Goal: Task Accomplishment & Management: Manage account settings

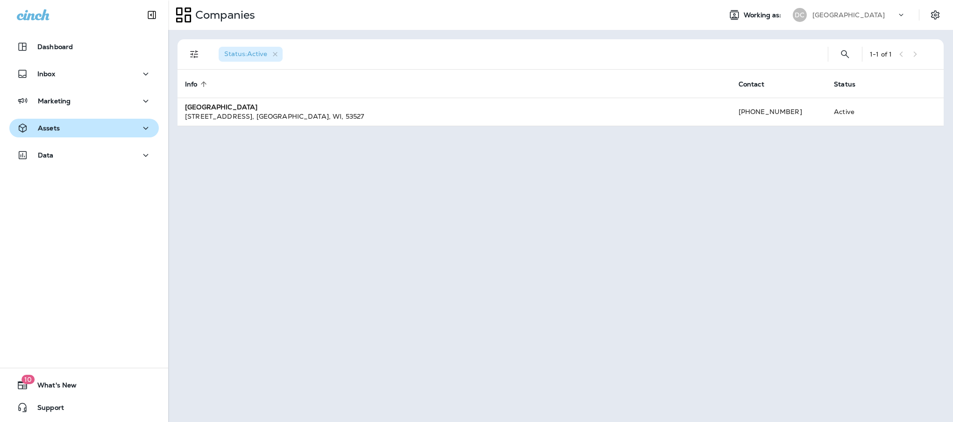
click at [73, 122] on div "Assets" at bounding box center [84, 128] width 135 height 12
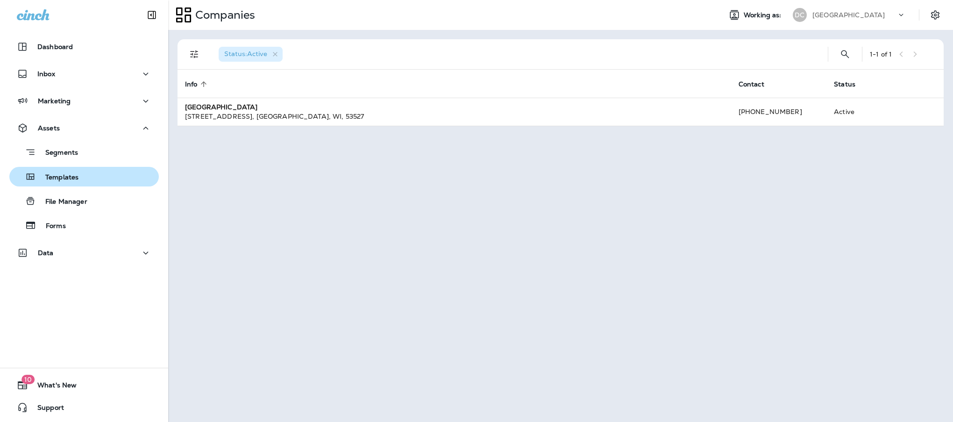
click at [67, 175] on p "Templates" at bounding box center [57, 177] width 43 height 9
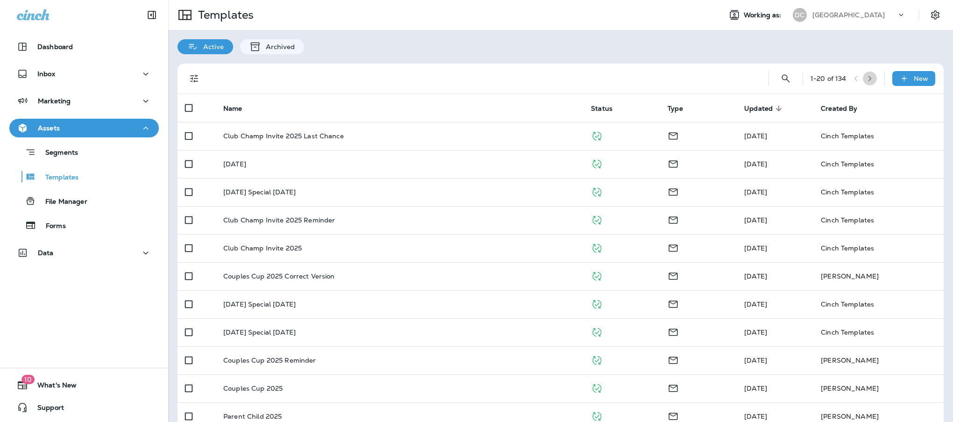
click at [867, 76] on icon "button" at bounding box center [870, 78] width 7 height 7
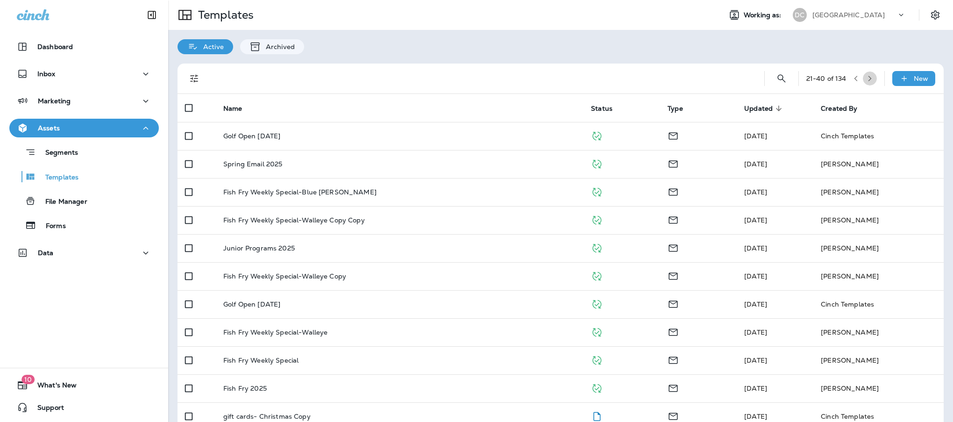
click at [867, 76] on icon "button" at bounding box center [870, 78] width 7 height 7
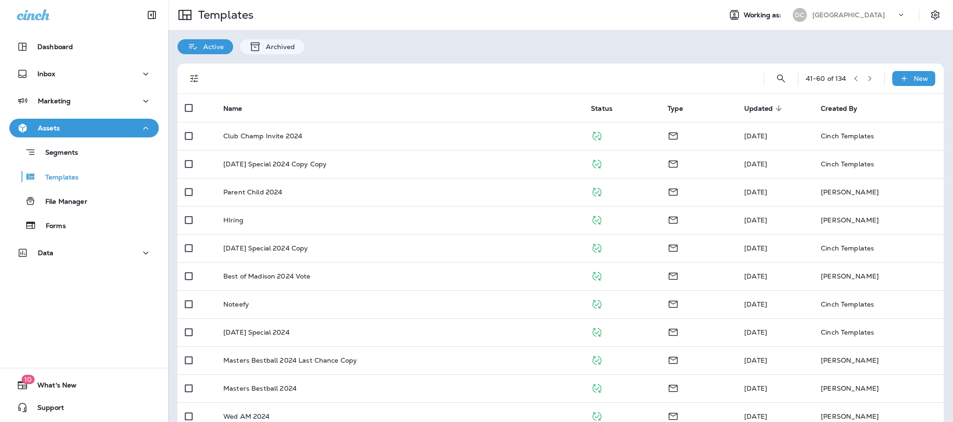
click at [867, 81] on icon "button" at bounding box center [870, 78] width 7 height 7
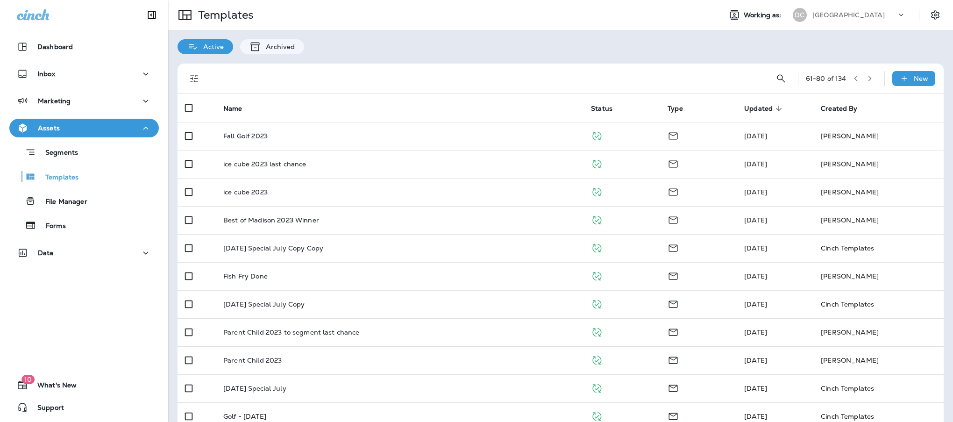
click at [853, 77] on icon "button" at bounding box center [856, 78] width 7 height 7
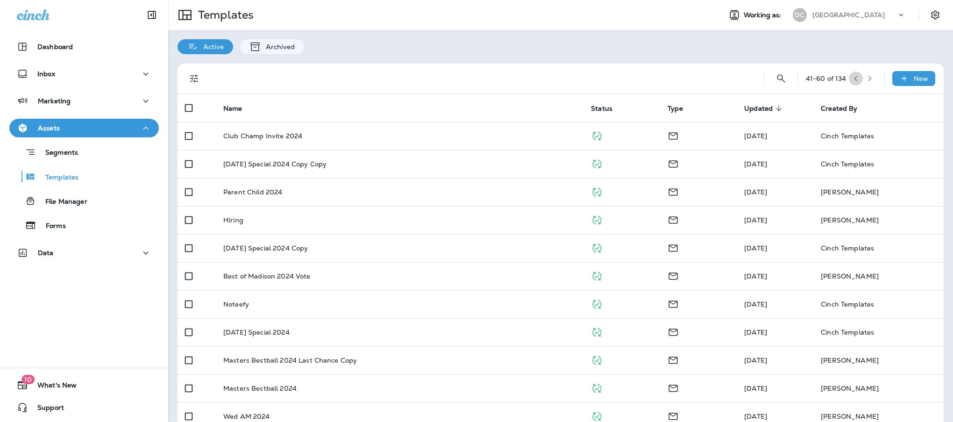
click at [853, 76] on icon "button" at bounding box center [856, 78] width 7 height 7
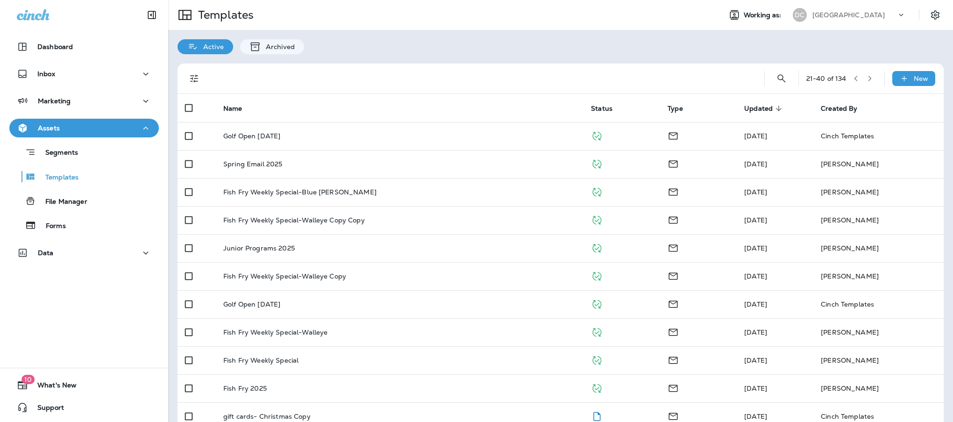
click at [853, 75] on icon "button" at bounding box center [856, 78] width 7 height 7
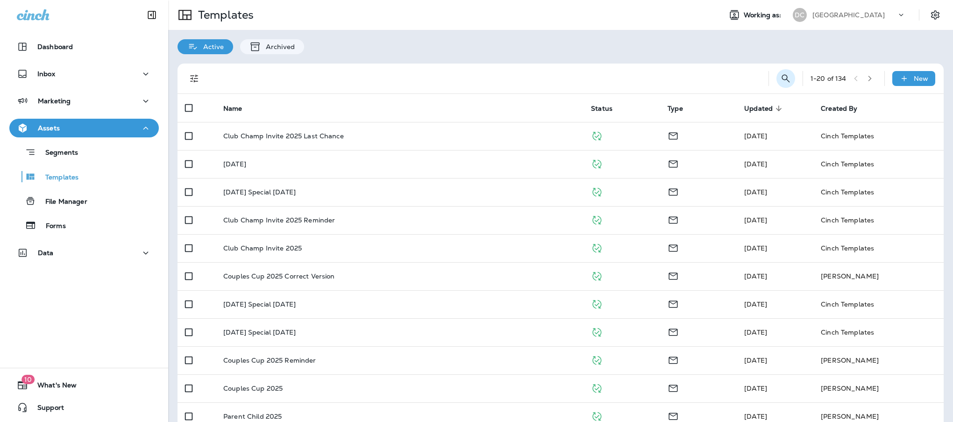
click at [780, 73] on icon "Search Templates" at bounding box center [785, 78] width 11 height 11
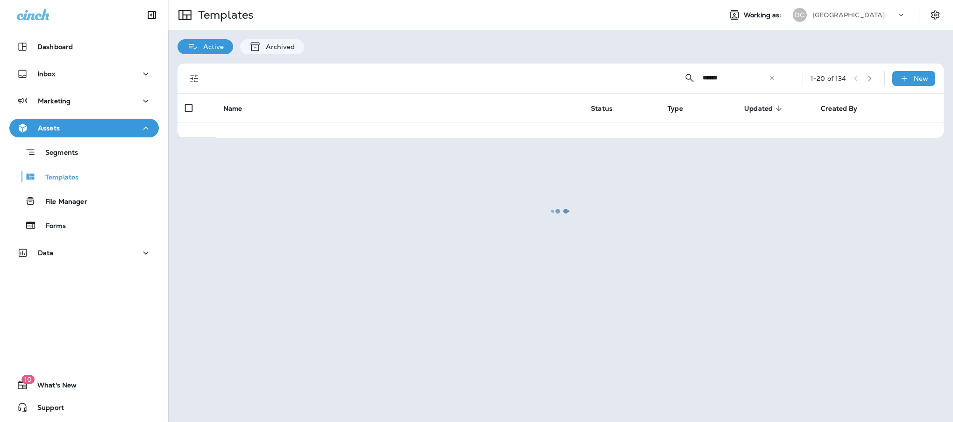
type input "******"
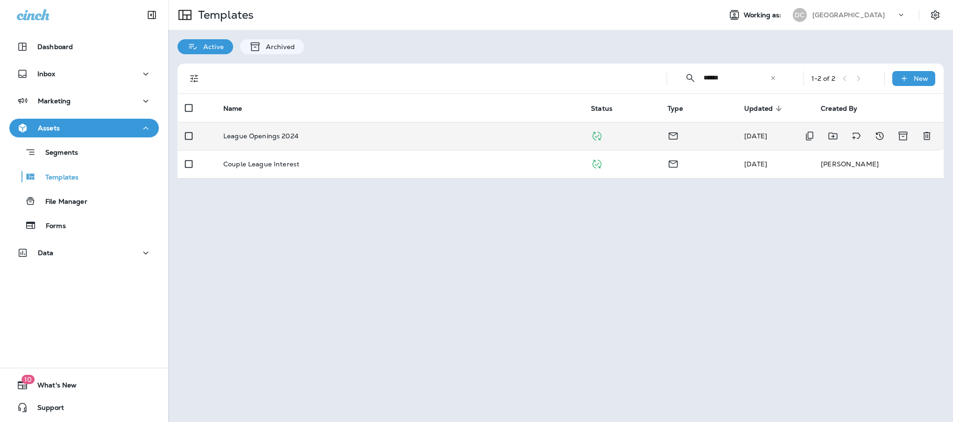
click at [267, 133] on p "League Openings 2024" at bounding box center [260, 135] width 75 height 7
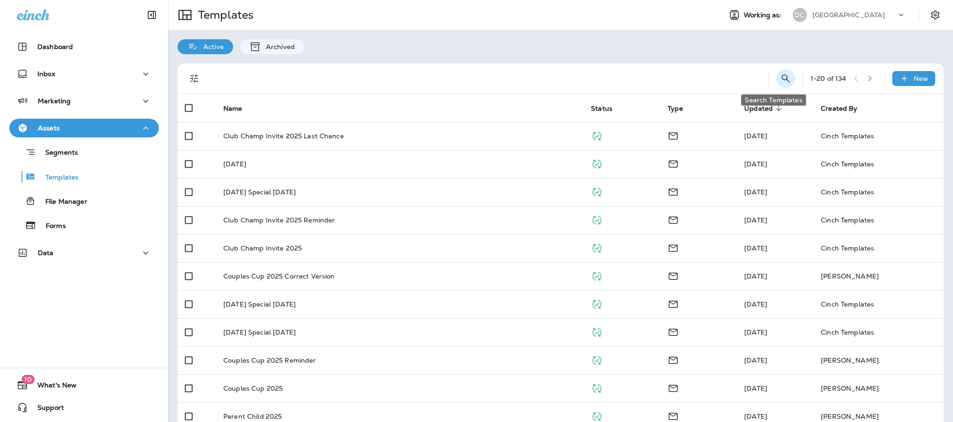
click at [780, 75] on icon "Search Templates" at bounding box center [785, 78] width 11 height 11
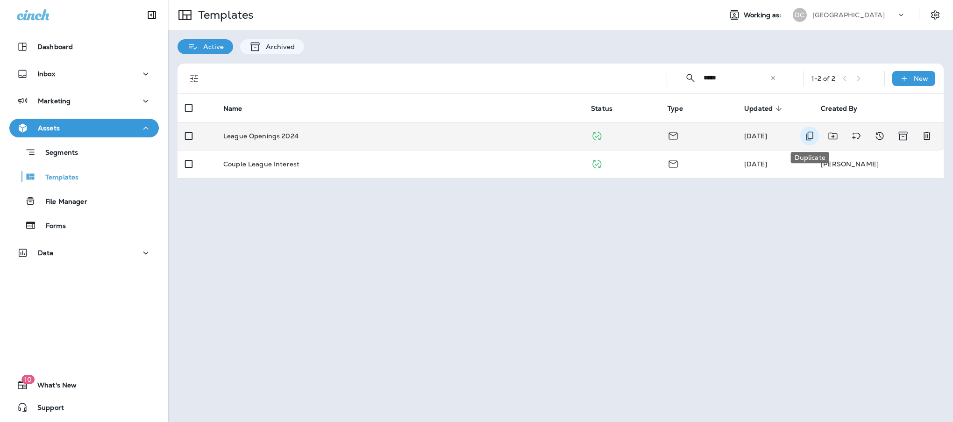
type input "*****"
click at [806, 138] on icon "Duplicate" at bounding box center [809, 136] width 7 height 9
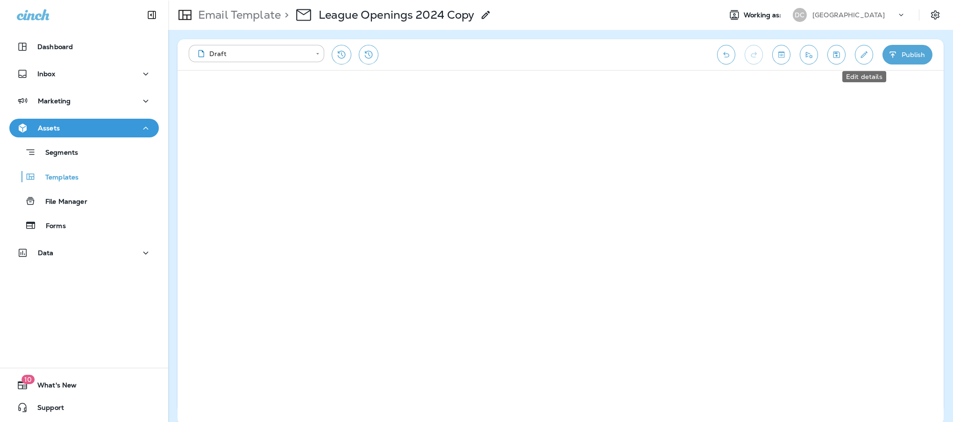
click at [862, 50] on icon "Edit details" at bounding box center [864, 54] width 10 height 9
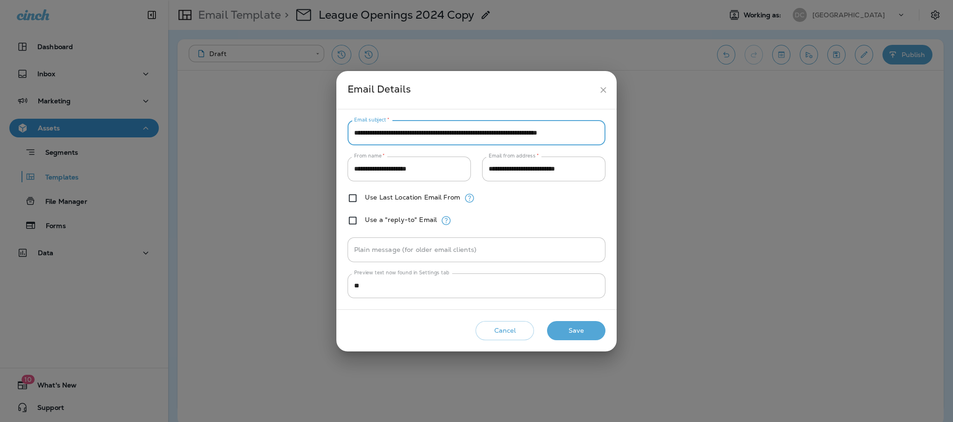
scroll to position [0, 3]
drag, startPoint x: 436, startPoint y: 131, endPoint x: 611, endPoint y: 145, distance: 175.3
click at [611, 145] on div "**********" at bounding box center [476, 209] width 280 height 200
type input "**********"
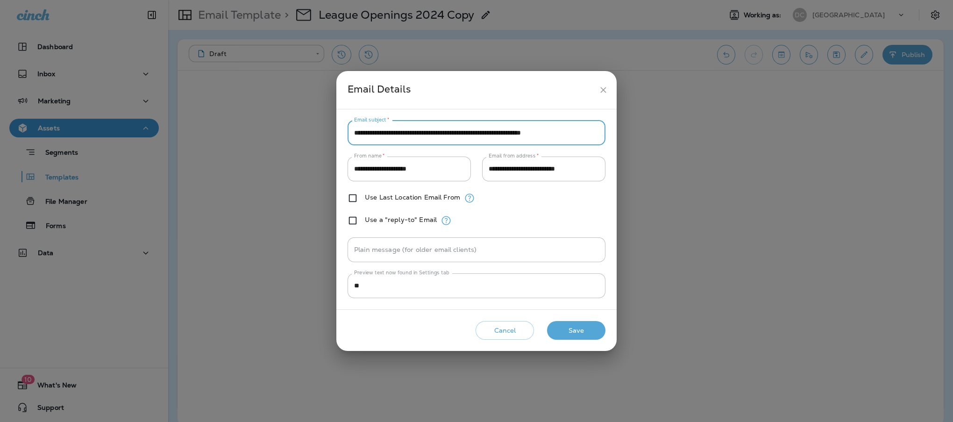
click at [576, 327] on button "Save" at bounding box center [576, 330] width 58 height 19
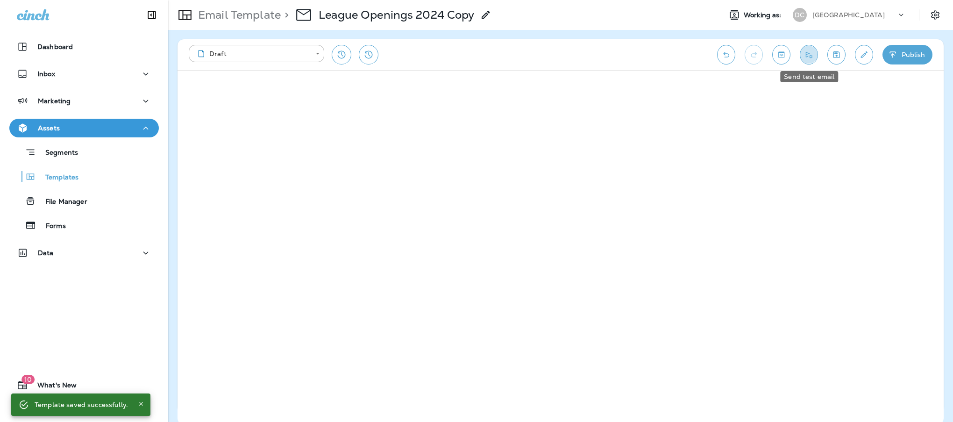
click at [806, 55] on icon "Send test email" at bounding box center [809, 55] width 7 height 6
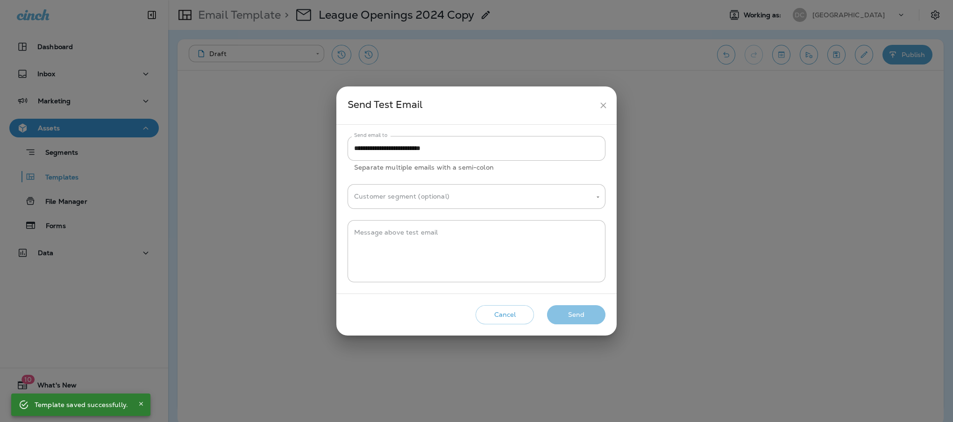
click at [589, 319] on button "Send" at bounding box center [576, 314] width 58 height 19
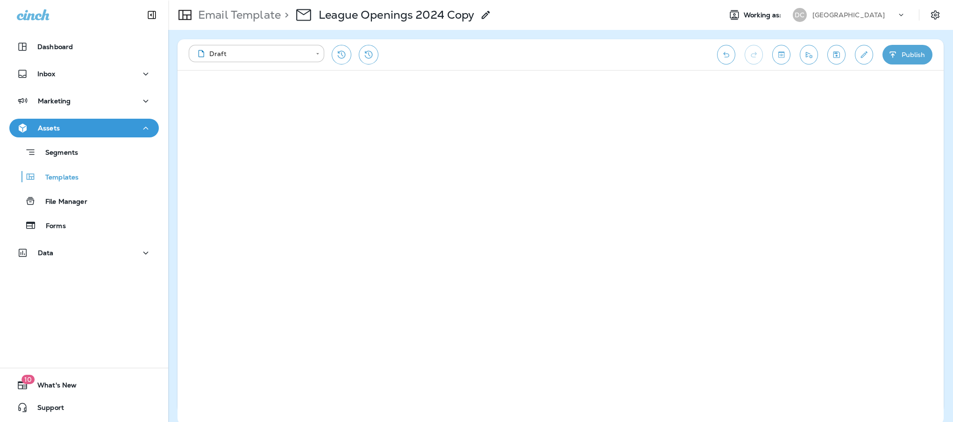
click at [898, 49] on button "Publish" at bounding box center [907, 55] width 50 height 20
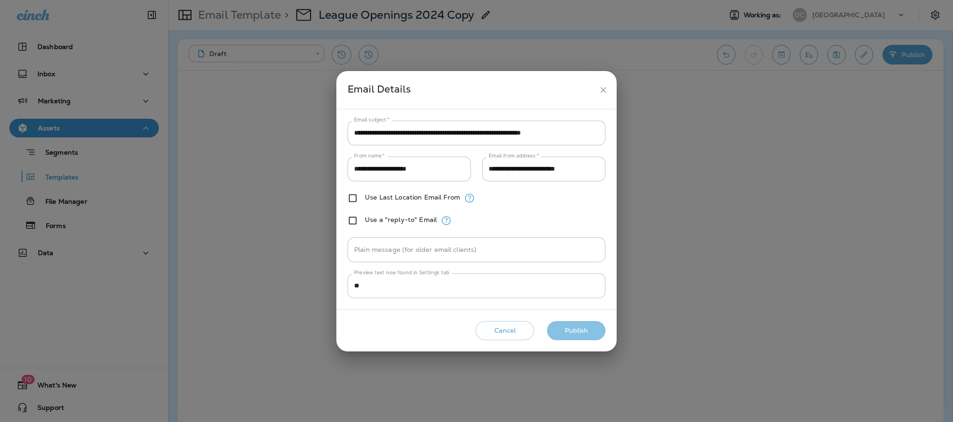
click at [590, 331] on button "Publish" at bounding box center [576, 330] width 58 height 19
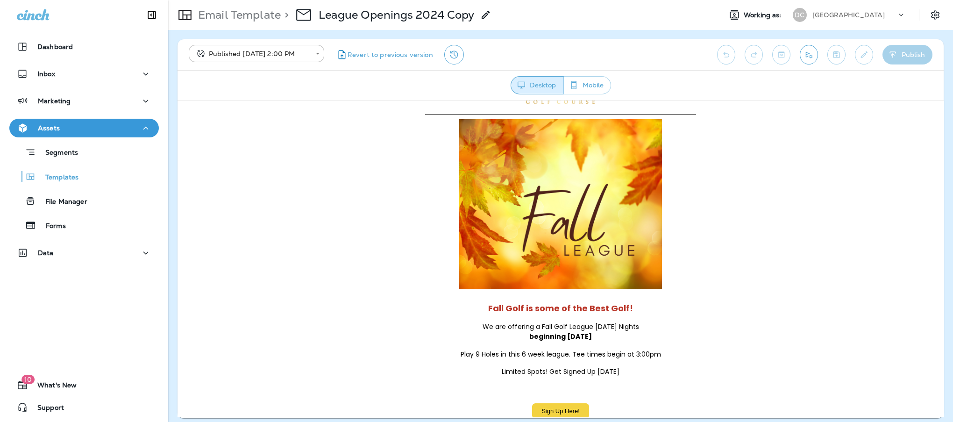
scroll to position [106, 0]
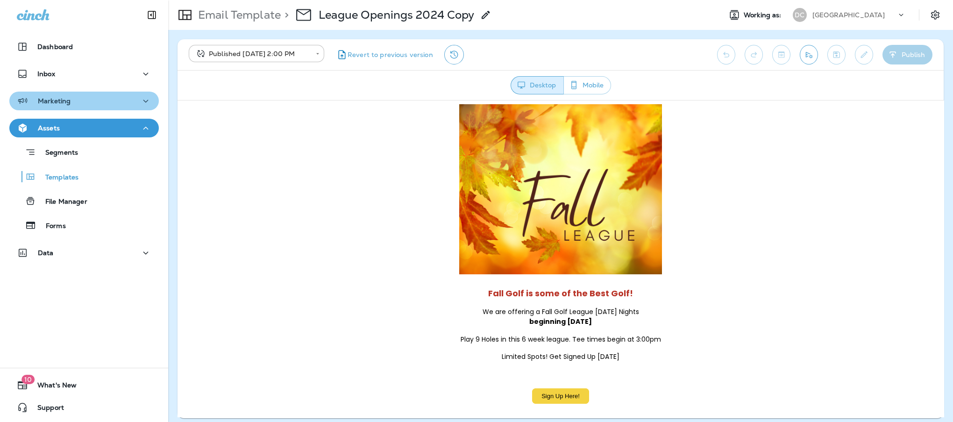
click at [140, 99] on icon "button" at bounding box center [145, 101] width 11 height 12
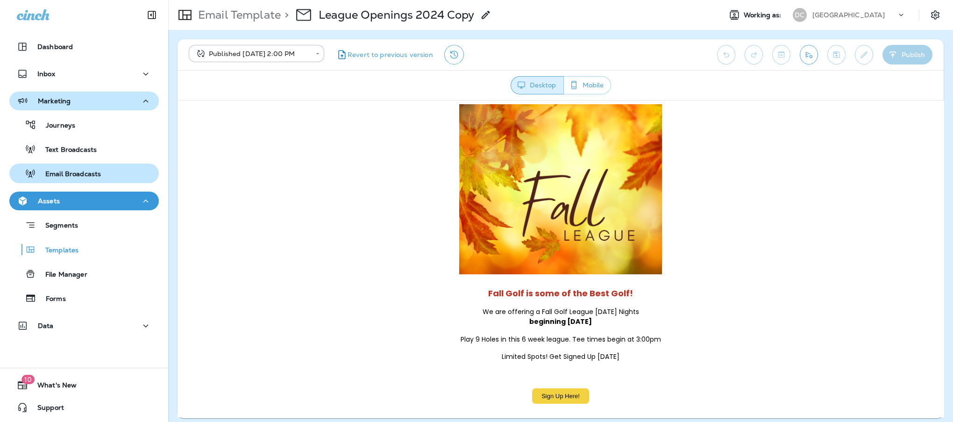
click at [75, 174] on p "Email Broadcasts" at bounding box center [68, 174] width 65 height 9
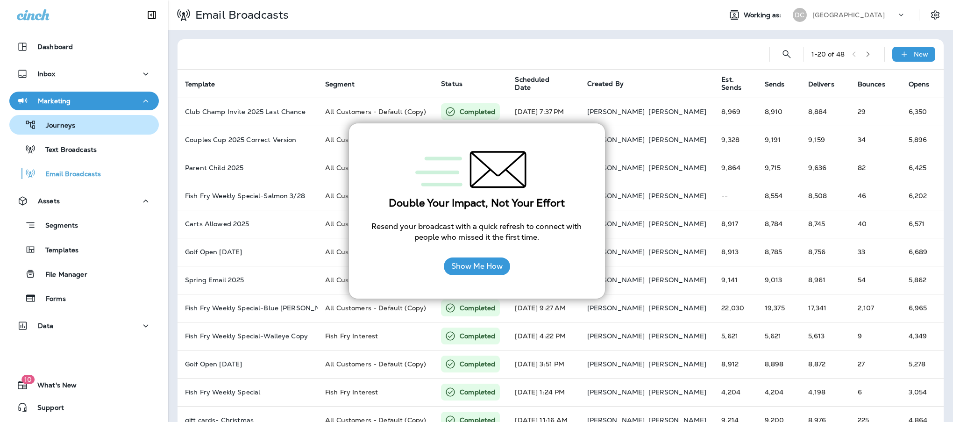
click at [69, 126] on p "Journeys" at bounding box center [55, 125] width 39 height 9
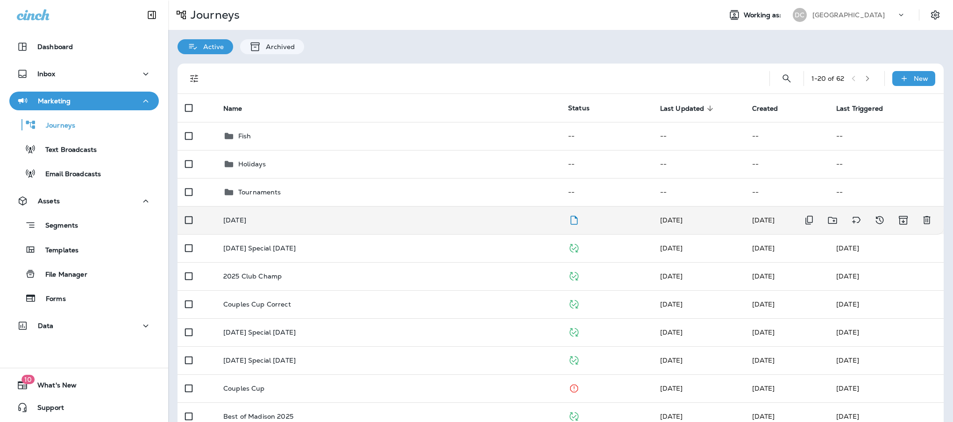
click at [495, 215] on td "[DATE]" at bounding box center [388, 220] width 345 height 28
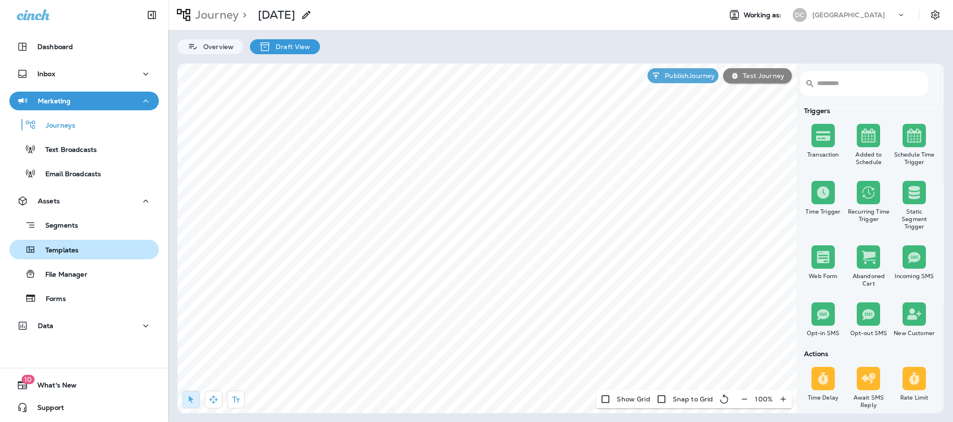
click at [76, 250] on p "Templates" at bounding box center [57, 250] width 43 height 9
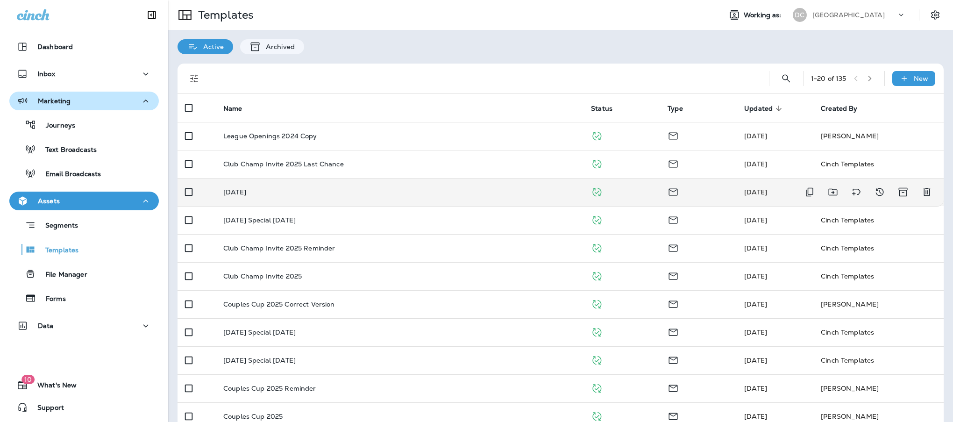
click at [277, 194] on div "[DATE]" at bounding box center [399, 191] width 353 height 7
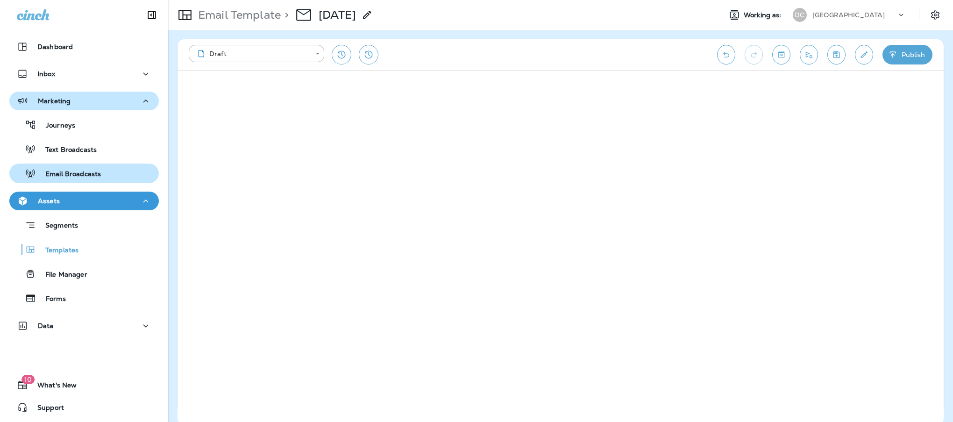
click at [76, 175] on p "Email Broadcasts" at bounding box center [68, 174] width 65 height 9
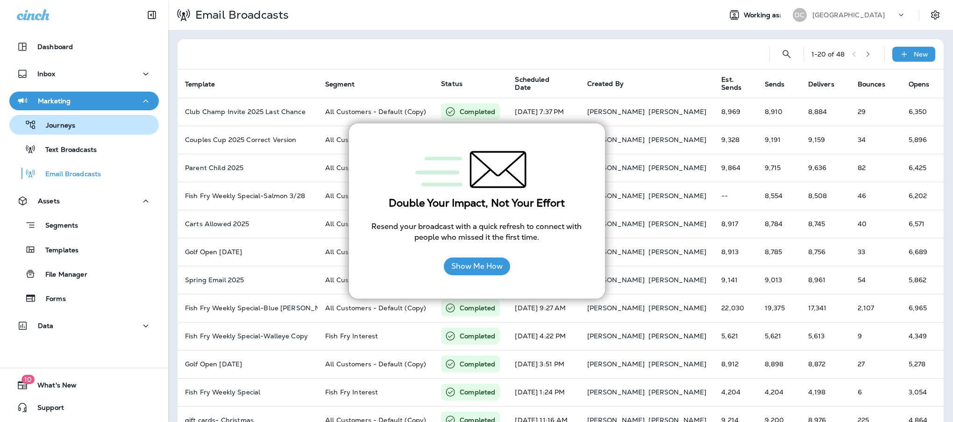
click at [71, 127] on p "Journeys" at bounding box center [55, 125] width 39 height 9
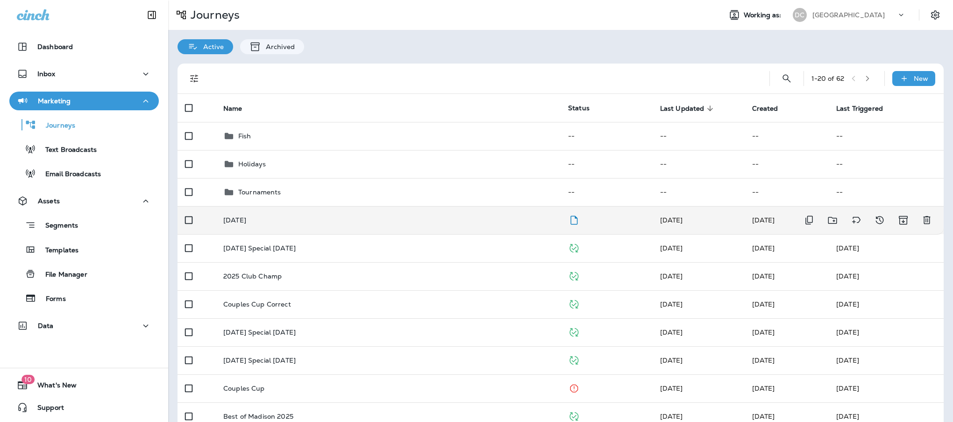
click at [369, 219] on div "[DATE]" at bounding box center [388, 219] width 330 height 7
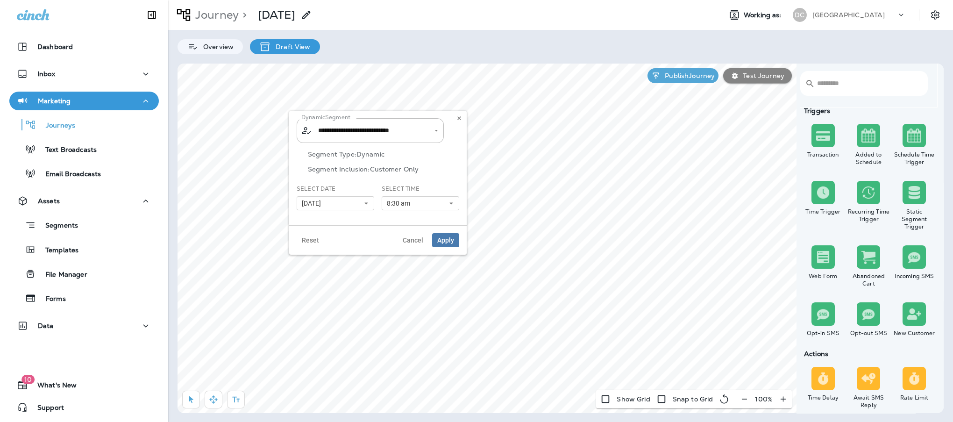
type input "**********"
click at [364, 202] on icon at bounding box center [366, 203] width 6 height 6
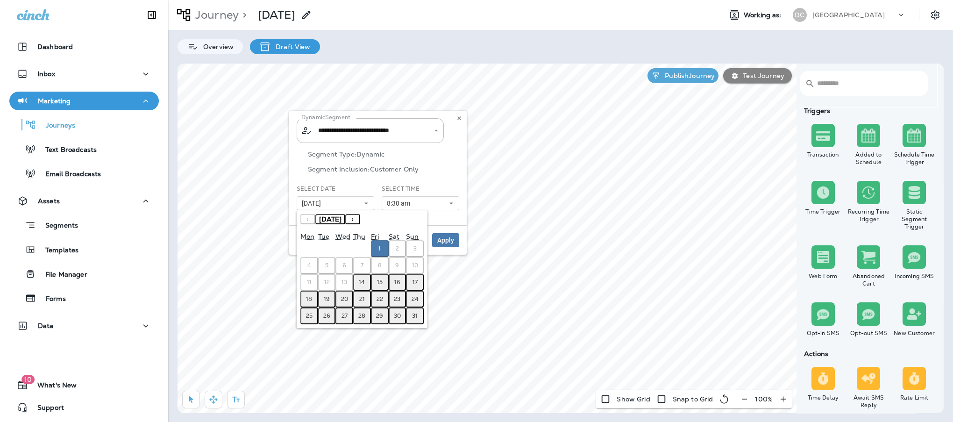
click at [361, 282] on abbr "14" at bounding box center [362, 281] width 6 height 7
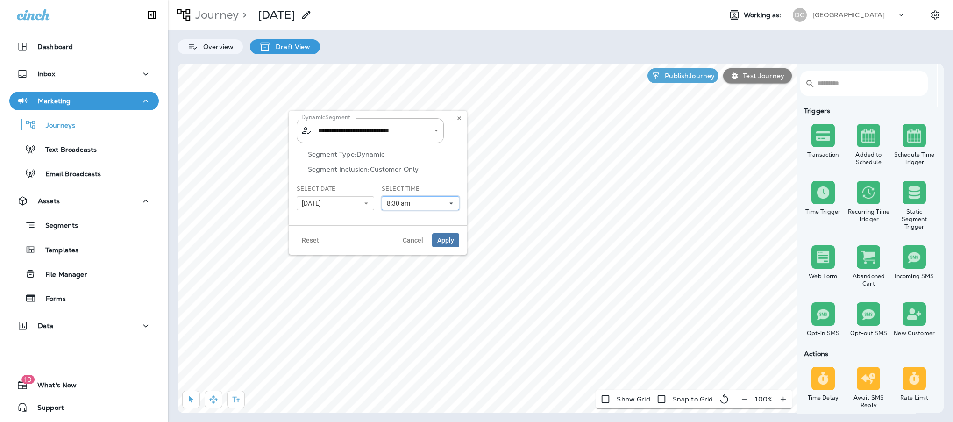
click at [427, 204] on button "8:30 am" at bounding box center [421, 203] width 78 height 14
click at [412, 253] on link "3:00 pm" at bounding box center [421, 251] width 78 height 11
click at [402, 249] on link "3:00 pm" at bounding box center [421, 251] width 78 height 11
click at [396, 252] on link "3:00 pm" at bounding box center [421, 251] width 78 height 11
click at [460, 118] on use at bounding box center [458, 118] width 3 height 4
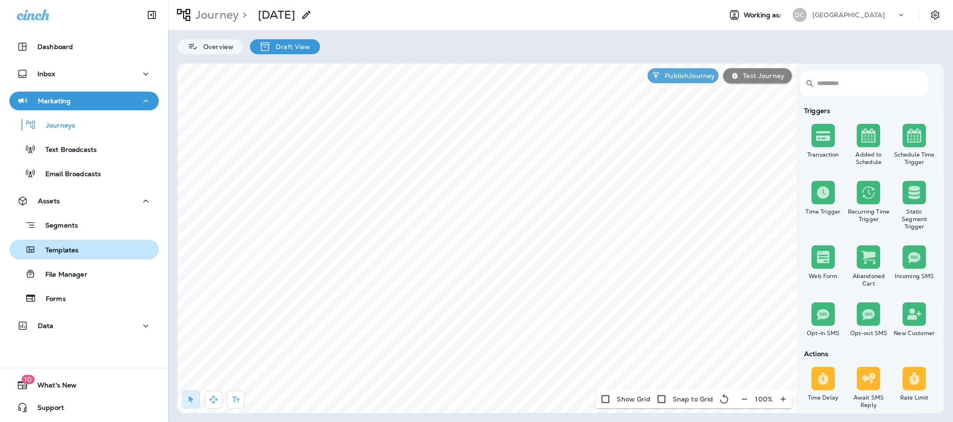
click at [57, 246] on p "Templates" at bounding box center [57, 250] width 43 height 9
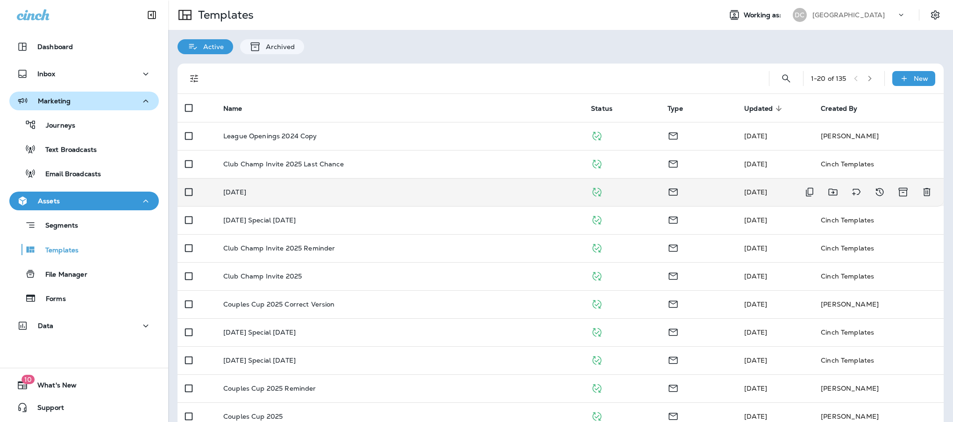
click at [244, 192] on p "[DATE]" at bounding box center [234, 191] width 23 height 7
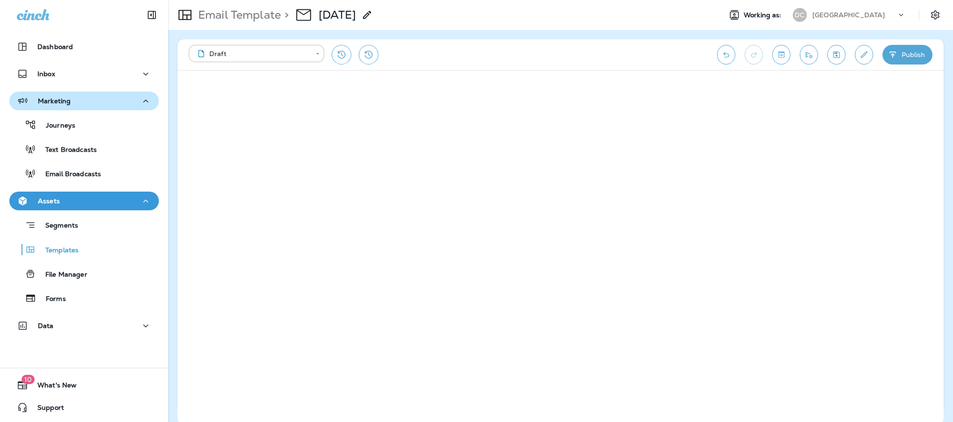
click at [863, 54] on icon "Edit details" at bounding box center [864, 54] width 7 height 7
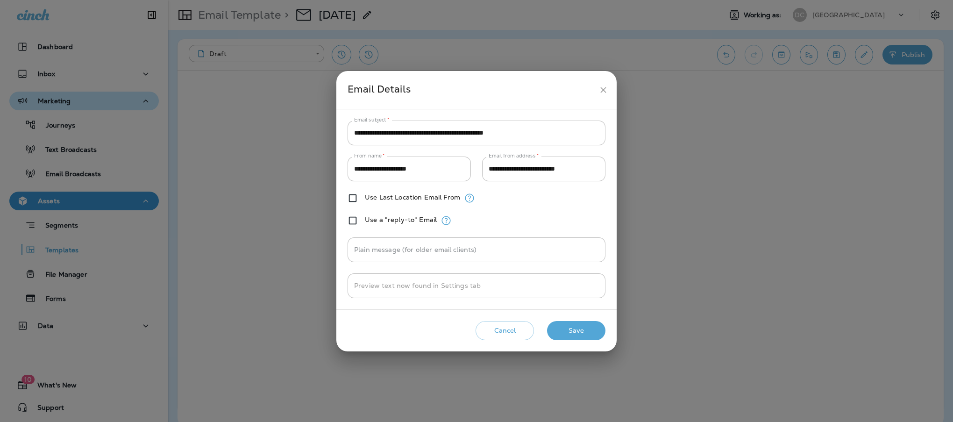
click at [607, 92] on icon "close" at bounding box center [603, 90] width 10 height 10
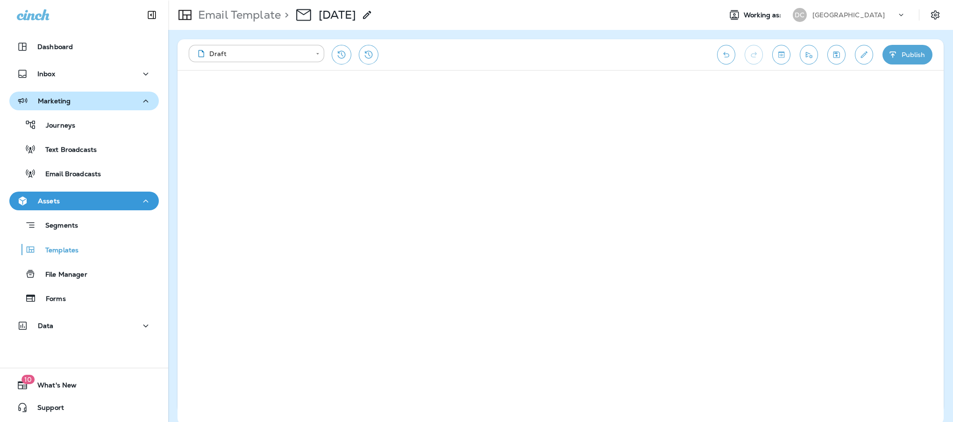
click at [917, 53] on button "Publish" at bounding box center [907, 55] width 50 height 20
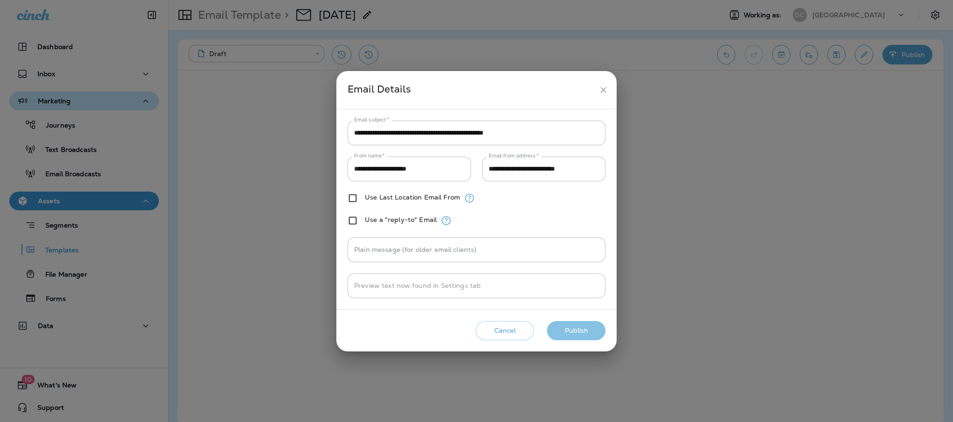
click at [581, 329] on button "Publish" at bounding box center [576, 330] width 58 height 19
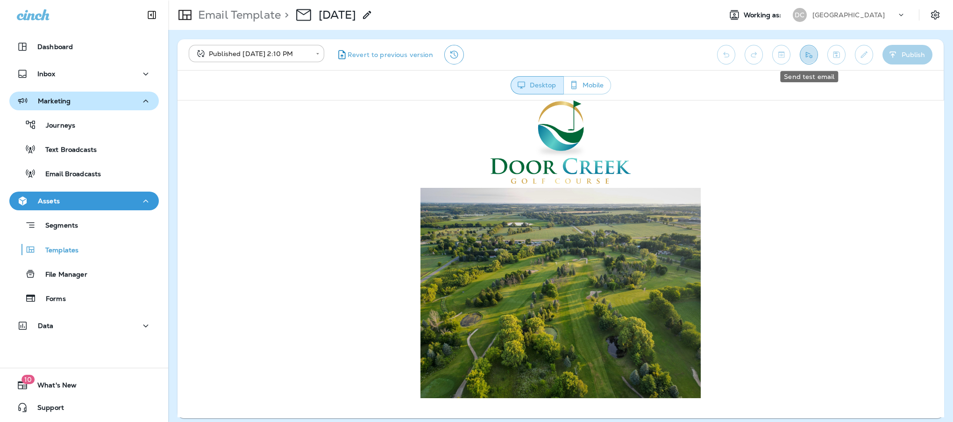
click at [810, 57] on icon "Send test email" at bounding box center [809, 55] width 7 height 6
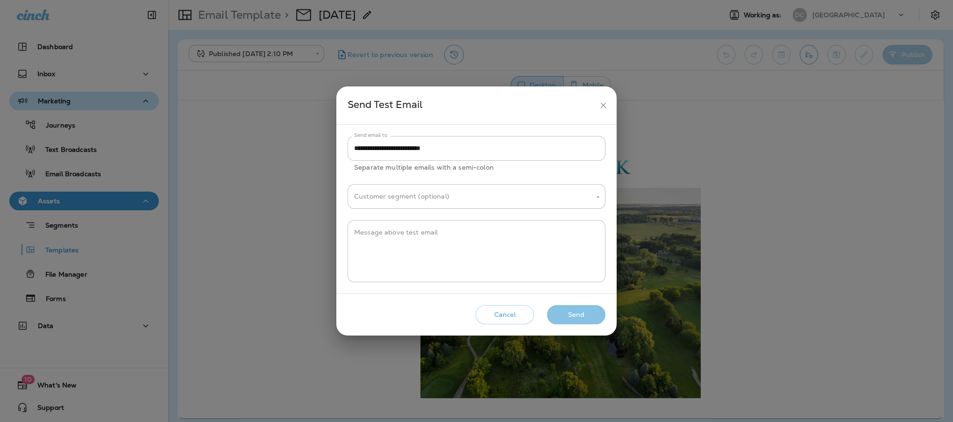
click at [575, 314] on button "Send" at bounding box center [576, 314] width 58 height 19
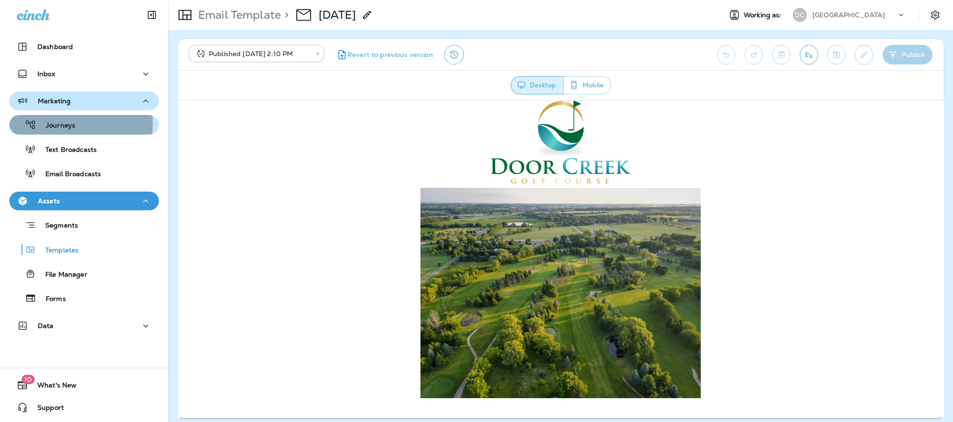
click at [63, 124] on p "Journeys" at bounding box center [55, 125] width 39 height 9
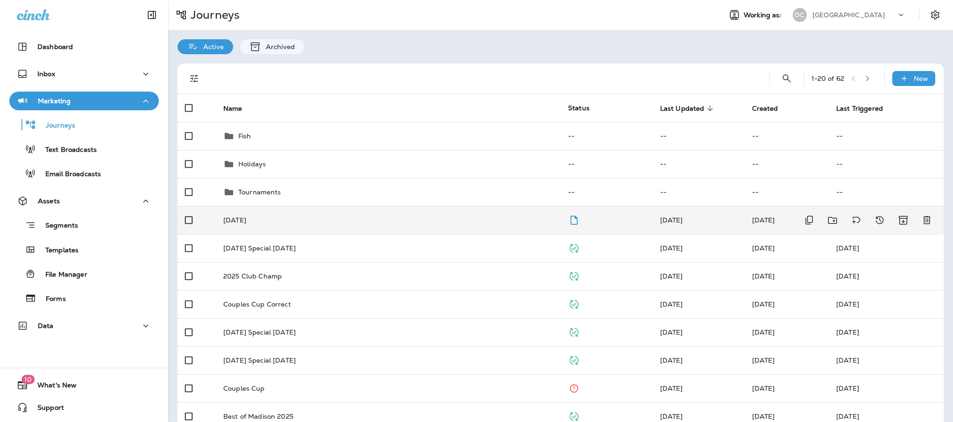
click at [267, 221] on div "[DATE]" at bounding box center [388, 219] width 330 height 7
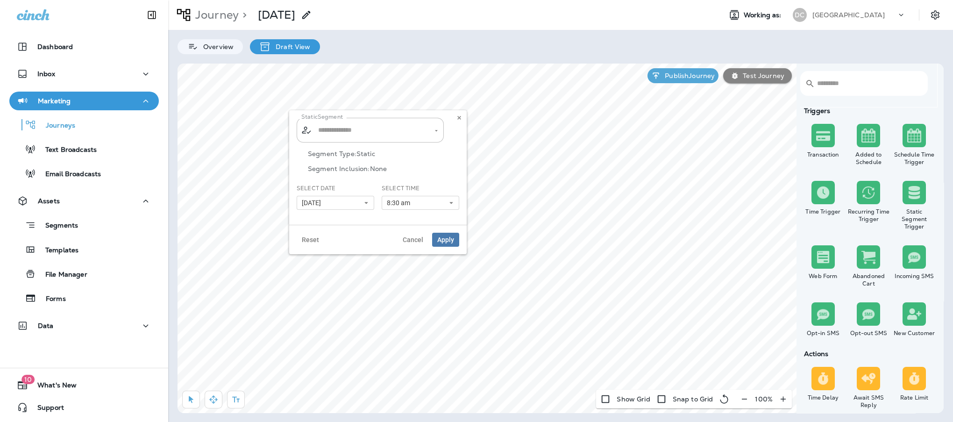
type input "**********"
click at [366, 199] on button "[DATE]" at bounding box center [336, 203] width 78 height 14
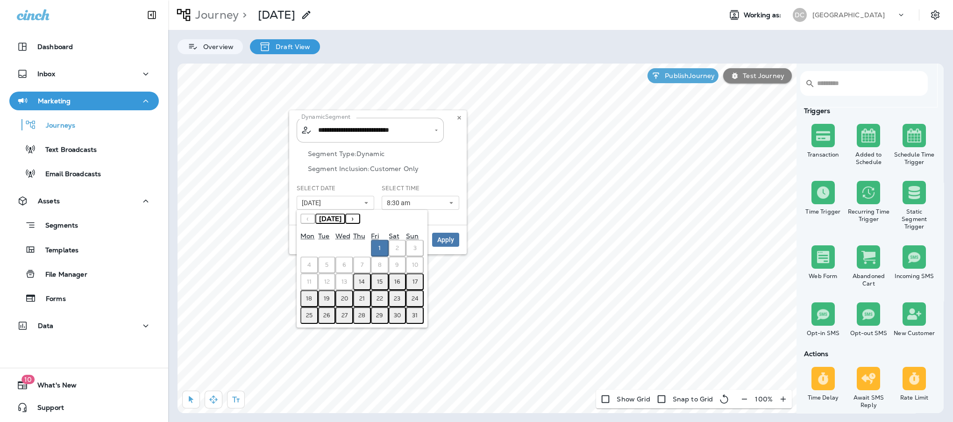
click at [364, 281] on abbr "14" at bounding box center [362, 281] width 6 height 7
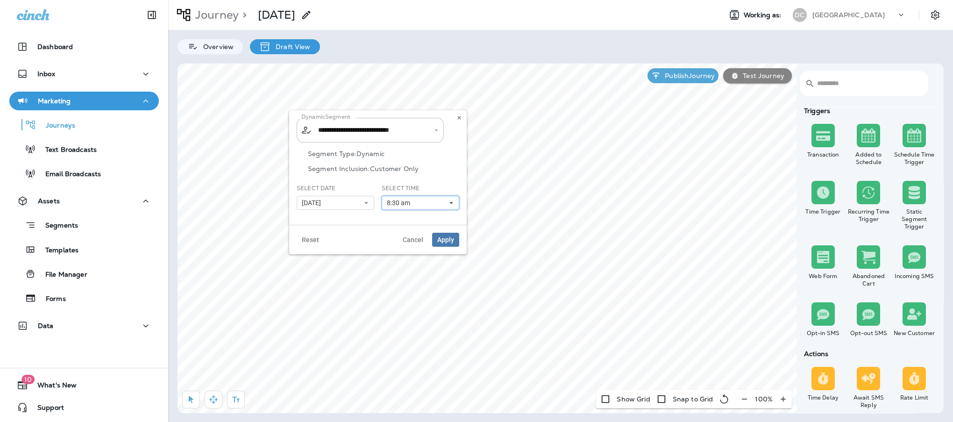
click at [433, 200] on button "8:30 am" at bounding box center [421, 203] width 78 height 14
click at [396, 242] on link "2:45 pm" at bounding box center [421, 239] width 78 height 11
click at [398, 226] on link "2:30 pm" at bounding box center [421, 228] width 78 height 11
click at [337, 228] on div "Reset Cancel Apply" at bounding box center [378, 239] width 178 height 29
click at [440, 236] on span "Apply" at bounding box center [445, 239] width 17 height 7
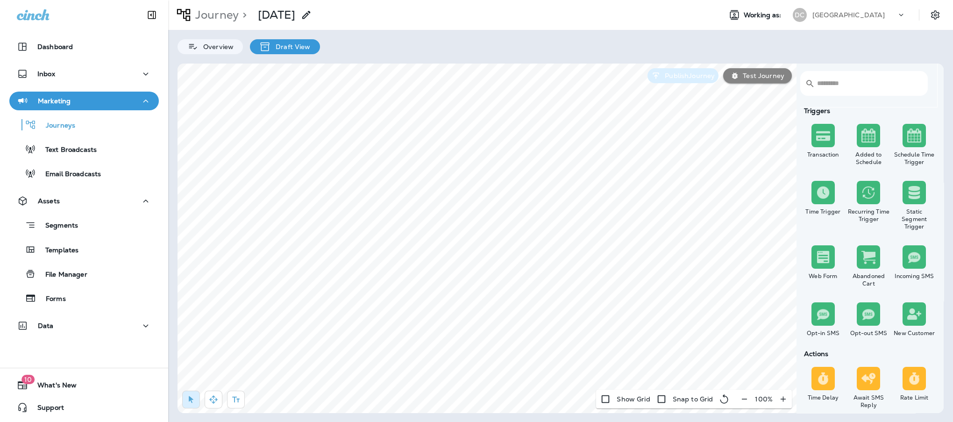
click at [686, 74] on p "Publish Journey" at bounding box center [688, 75] width 54 height 7
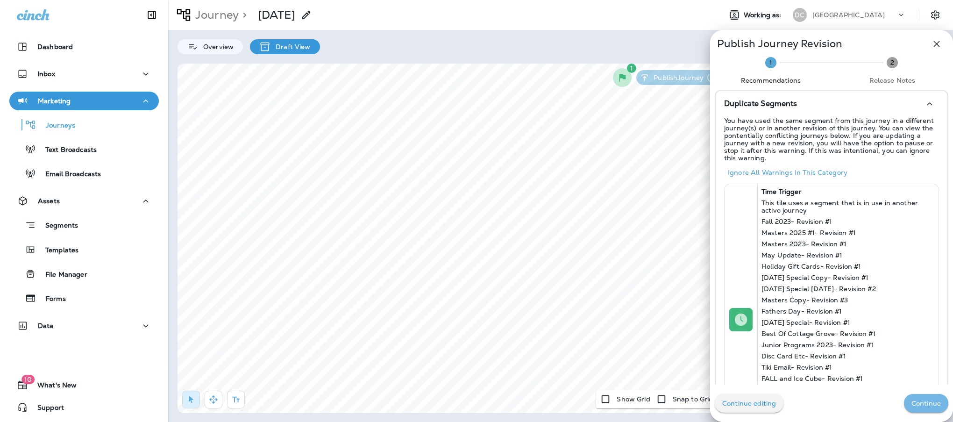
click at [921, 403] on p "Continue" at bounding box center [925, 402] width 29 height 7
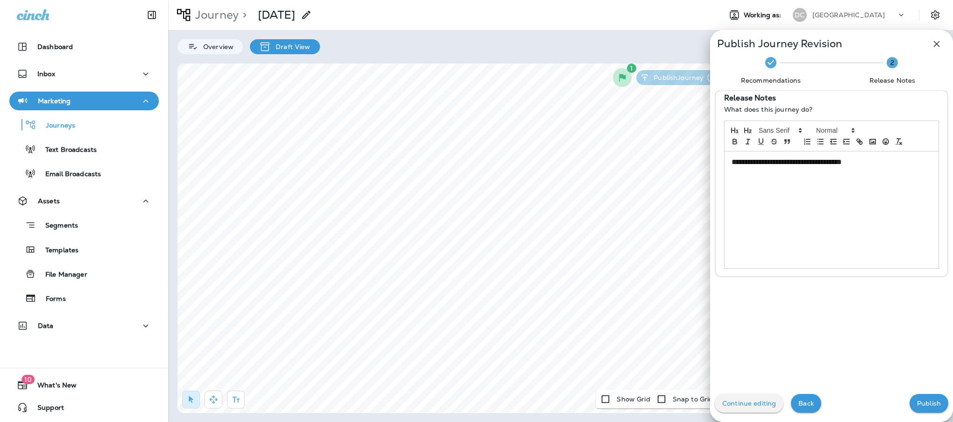
click at [920, 402] on p "Publish" at bounding box center [929, 402] width 24 height 7
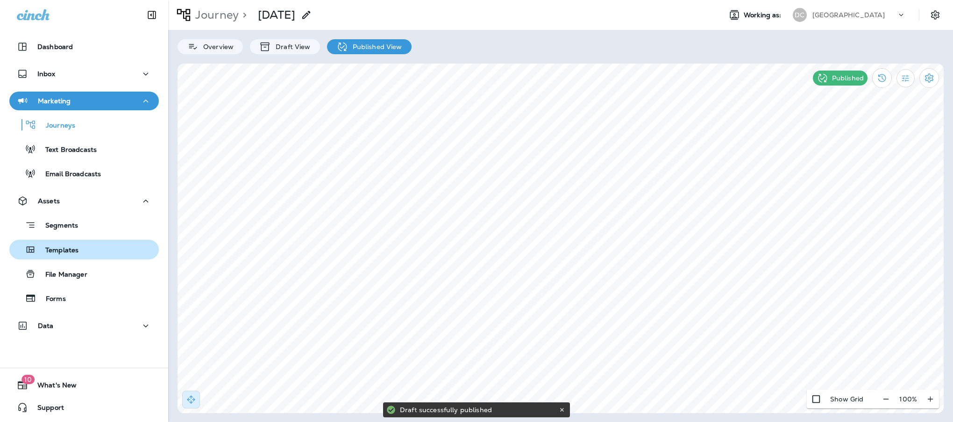
click at [71, 250] on p "Templates" at bounding box center [57, 250] width 43 height 9
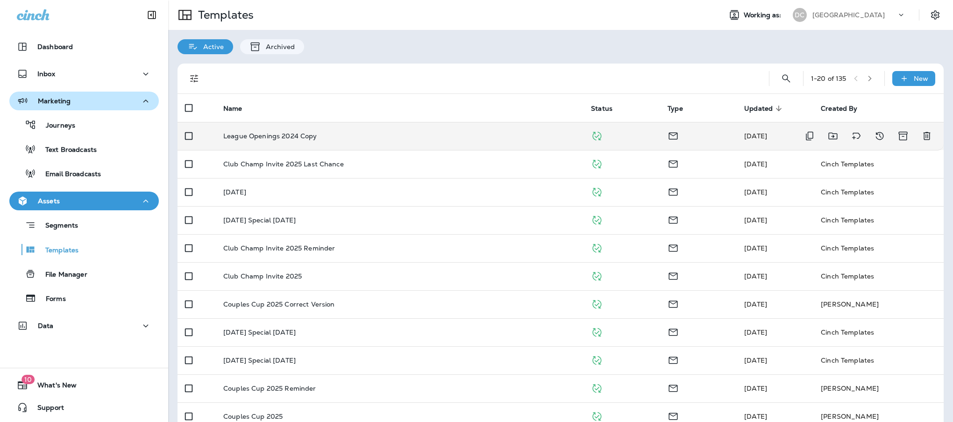
click at [309, 133] on p "League Openings 2024 Copy" at bounding box center [270, 135] width 94 height 7
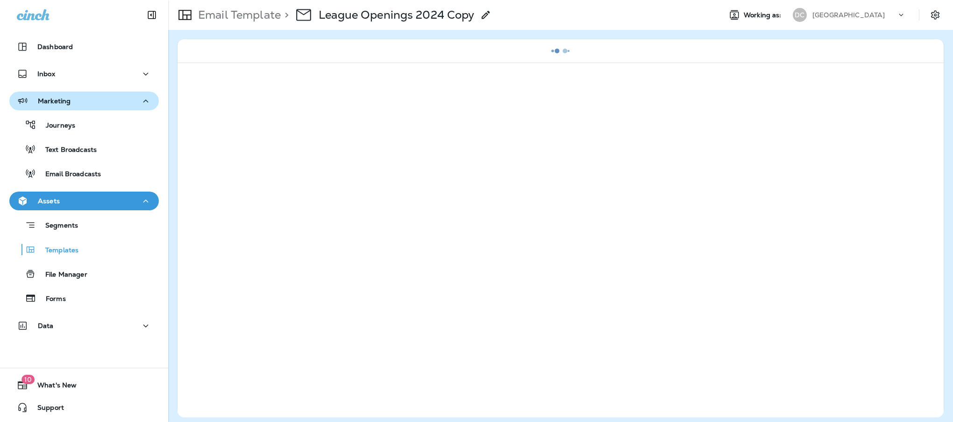
click at [486, 14] on use at bounding box center [486, 15] width 8 height 8
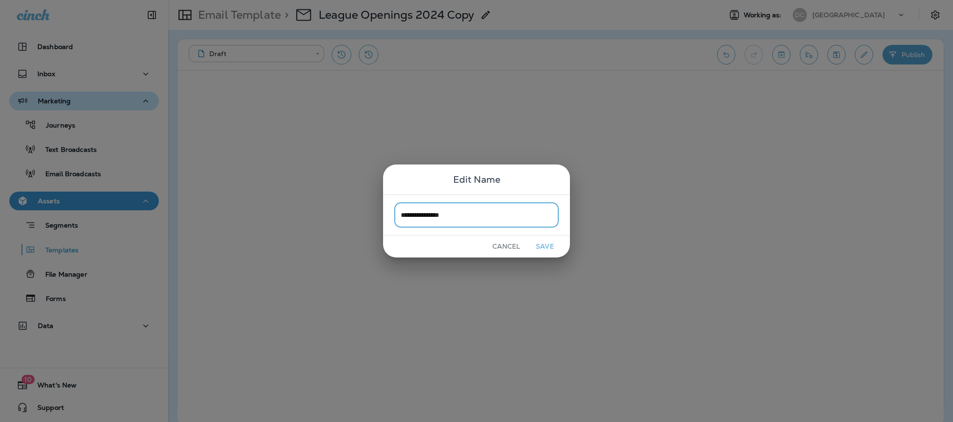
type input "**********"
click at [548, 246] on button "Save" at bounding box center [544, 246] width 35 height 14
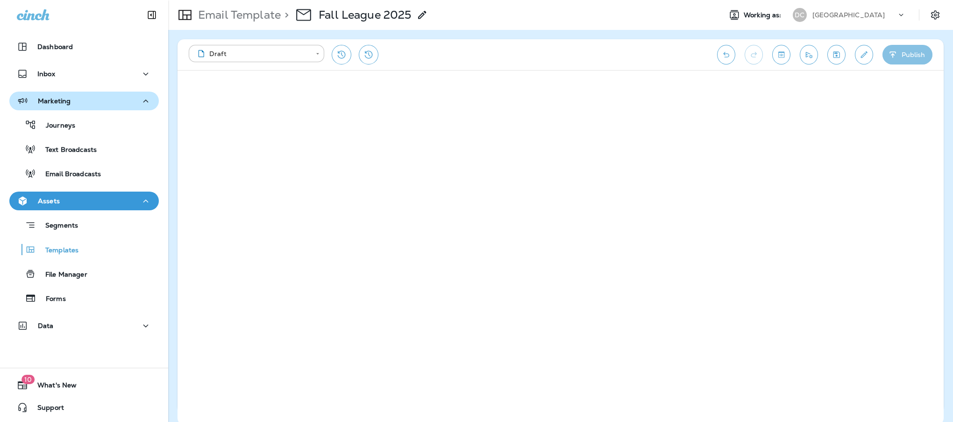
click at [901, 51] on button "Publish" at bounding box center [907, 55] width 50 height 20
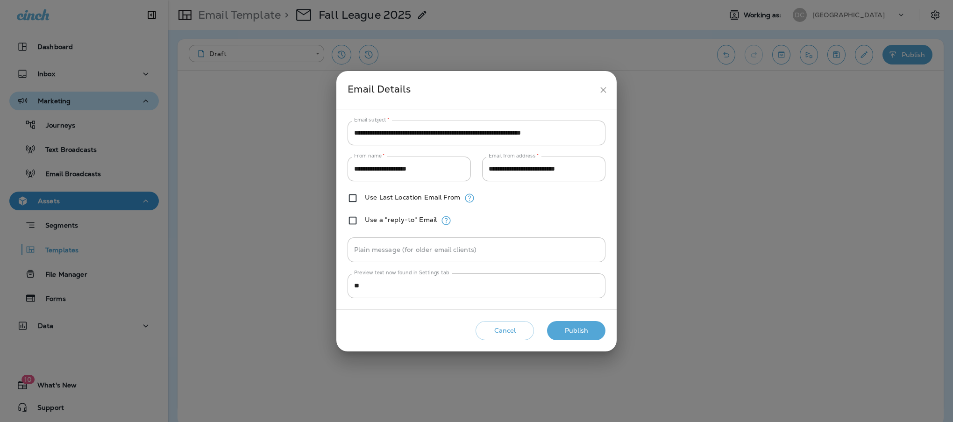
click at [575, 326] on button "Publish" at bounding box center [576, 330] width 58 height 19
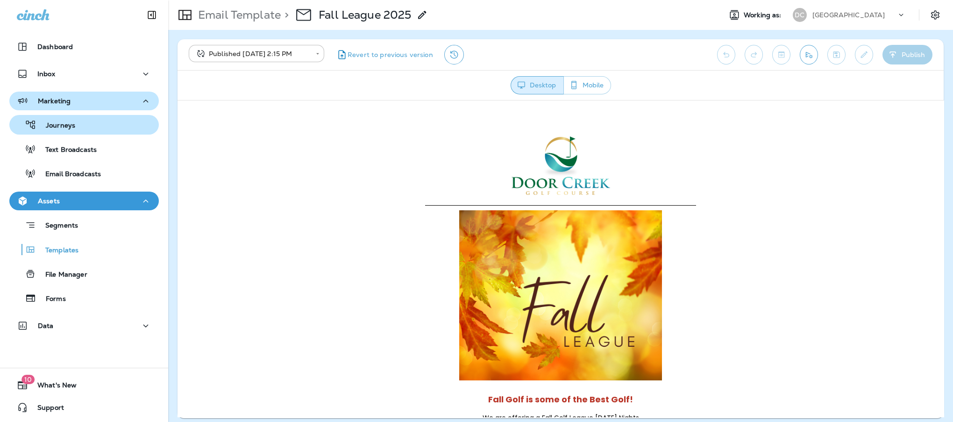
click at [69, 123] on p "Journeys" at bounding box center [55, 125] width 39 height 9
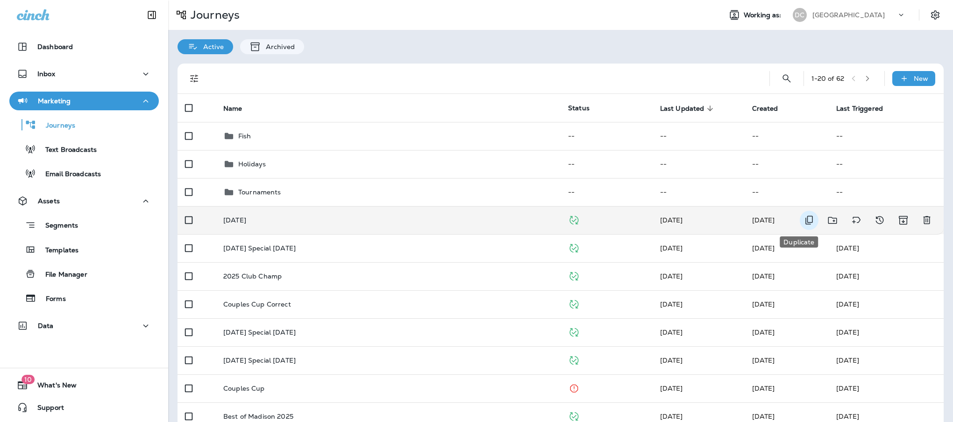
click at [803, 217] on icon "Duplicate" at bounding box center [808, 219] width 11 height 11
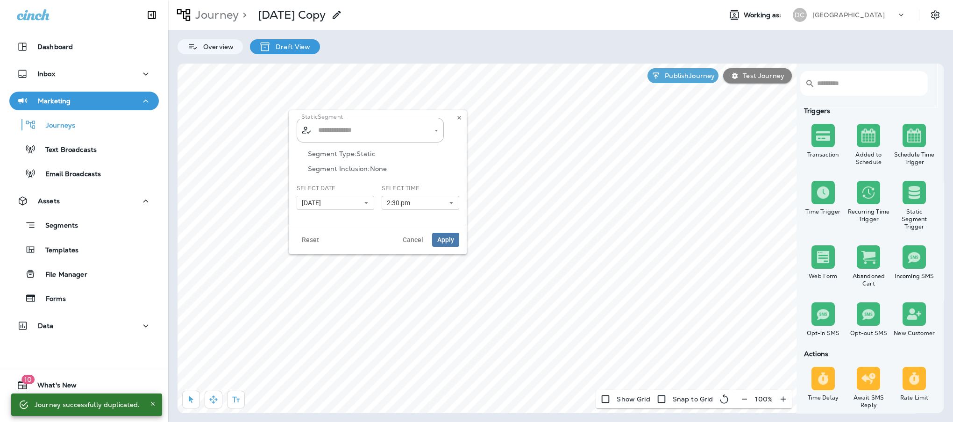
type input "**********"
click at [364, 203] on icon at bounding box center [366, 203] width 6 height 6
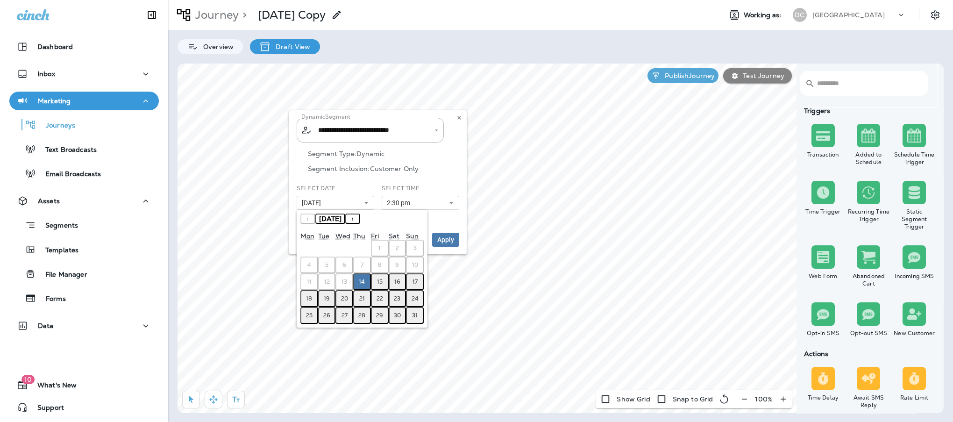
click at [325, 299] on button "19" at bounding box center [327, 298] width 18 height 17
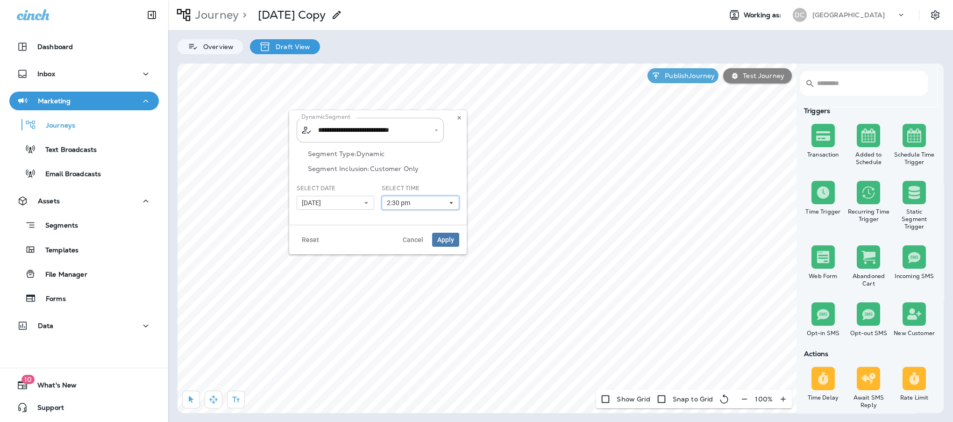
click at [442, 203] on button "2:30 pm" at bounding box center [421, 203] width 78 height 14
click at [395, 244] on link "11:30 am" at bounding box center [421, 242] width 78 height 11
click at [401, 242] on link "11:30 am" at bounding box center [421, 242] width 78 height 11
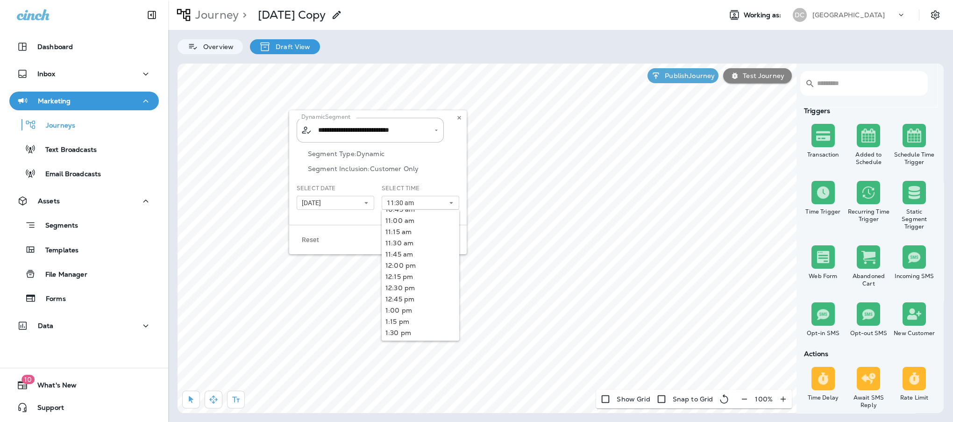
click at [339, 220] on div "**********" at bounding box center [378, 167] width 178 height 114
click at [444, 240] on span "Apply" at bounding box center [445, 239] width 17 height 7
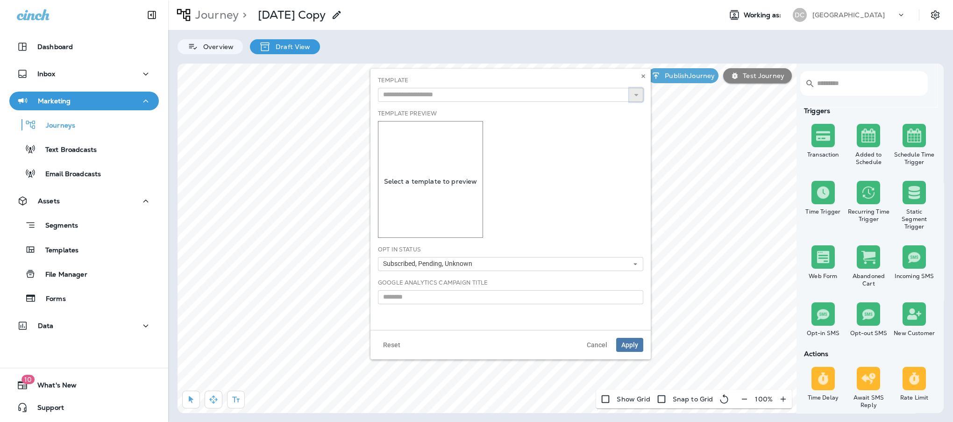
click at [637, 99] on button "button" at bounding box center [636, 95] width 14 height 14
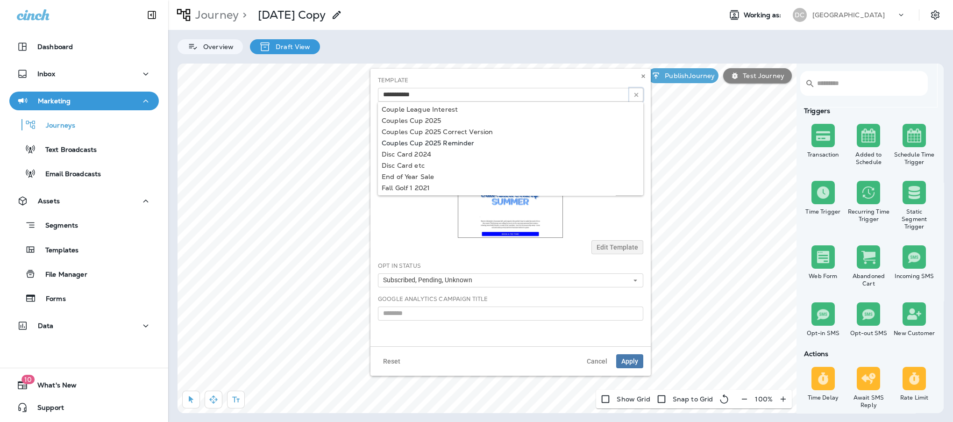
scroll to position [317, 0]
type input "**********"
click at [415, 139] on div "**********" at bounding box center [510, 207] width 280 height 277
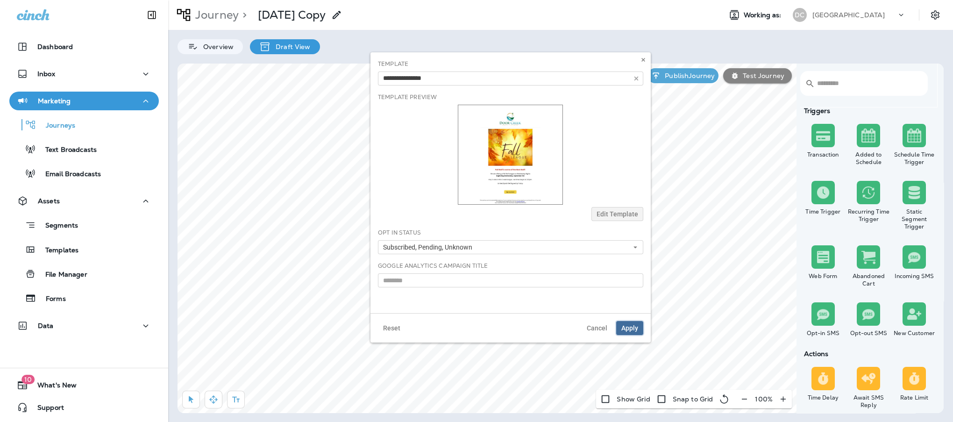
click at [632, 328] on span "Apply" at bounding box center [629, 328] width 17 height 7
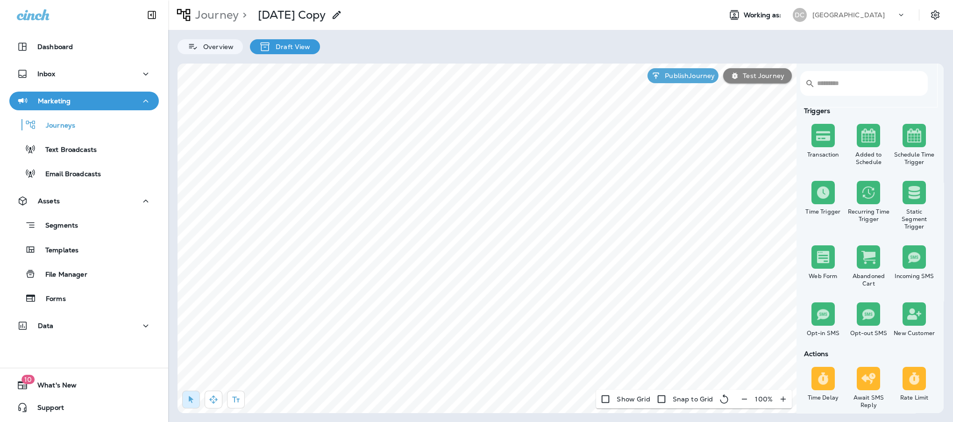
select select "****"
click at [497, 139] on input "*" at bounding box center [487, 136] width 35 height 14
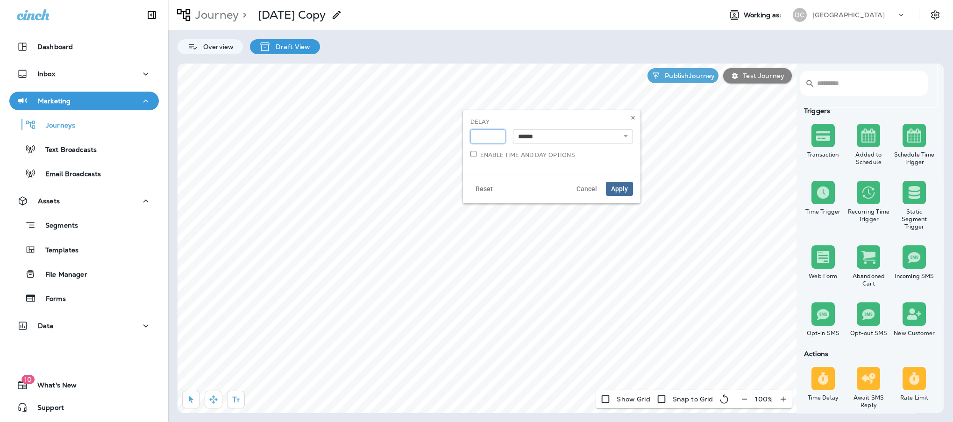
click at [499, 139] on input "*" at bounding box center [487, 136] width 35 height 14
type input "*"
click at [497, 134] on input "*" at bounding box center [487, 136] width 35 height 14
click at [625, 189] on span "Apply" at bounding box center [619, 188] width 17 height 7
click at [469, 134] on icon "button" at bounding box center [471, 133] width 7 height 7
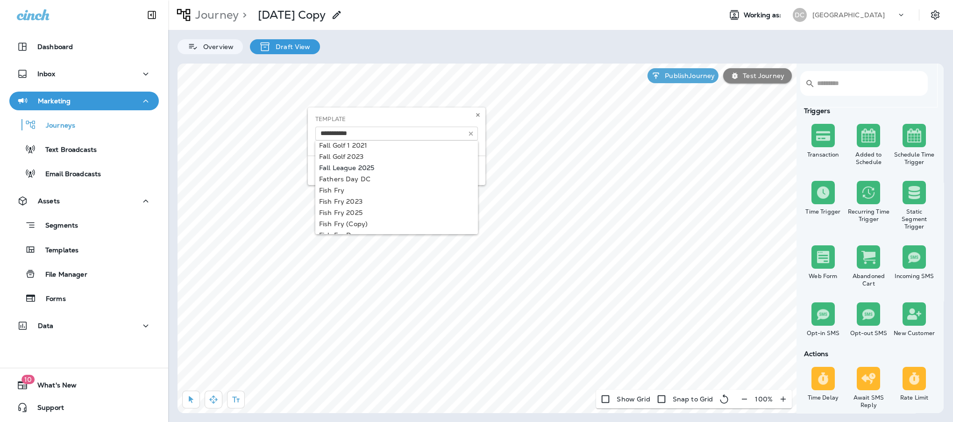
type input "**********"
click at [356, 168] on div "**********" at bounding box center [397, 146] width 178 height 78
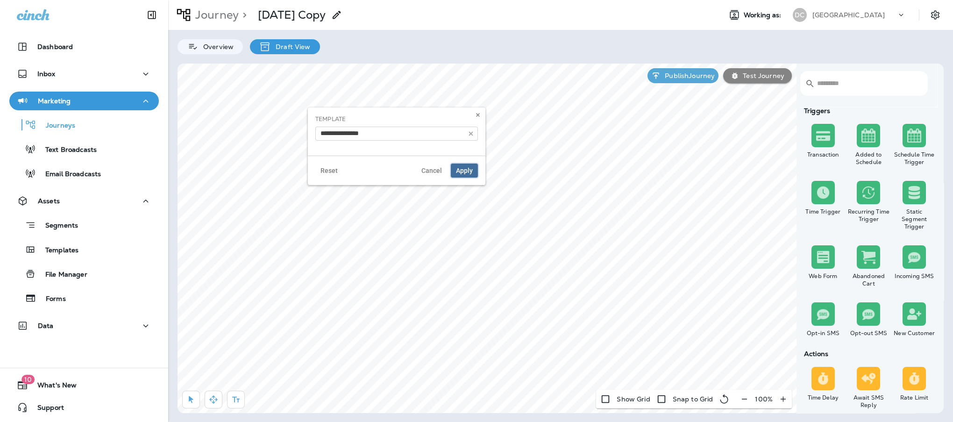
click at [460, 170] on span "Apply" at bounding box center [464, 170] width 17 height 7
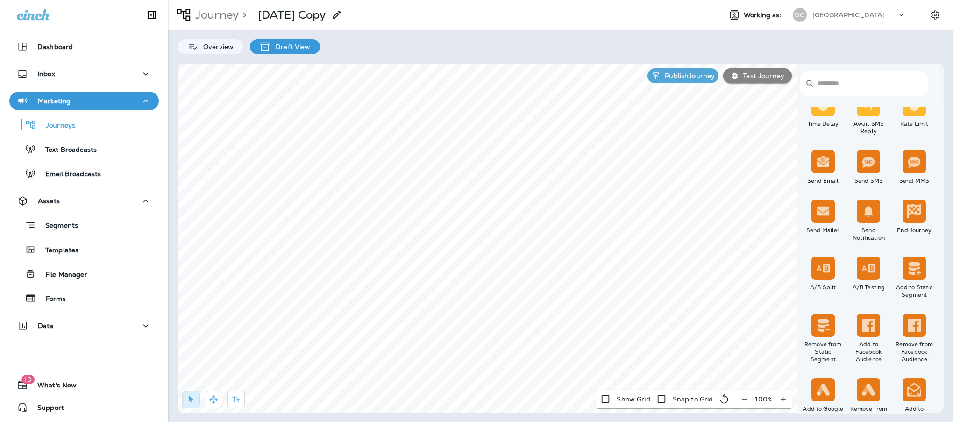
scroll to position [280, 0]
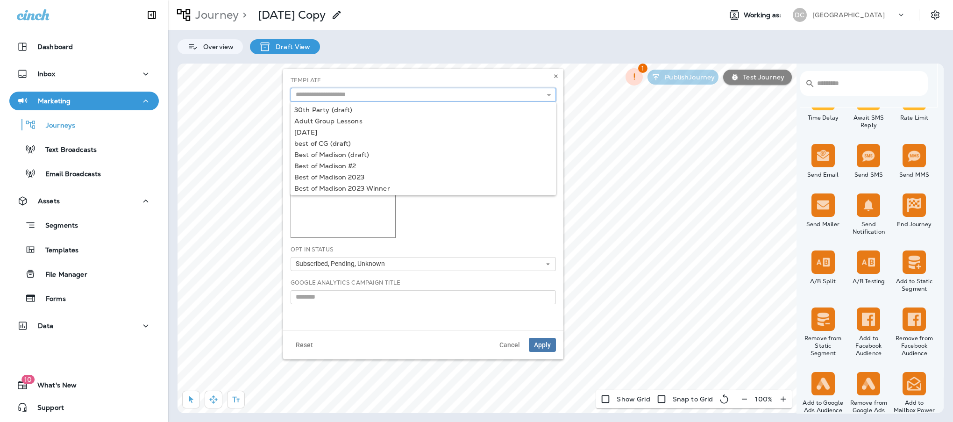
click at [539, 94] on input "text" at bounding box center [423, 95] width 265 height 14
type input "**********"
click at [344, 164] on div "**********" at bounding box center [423, 199] width 280 height 261
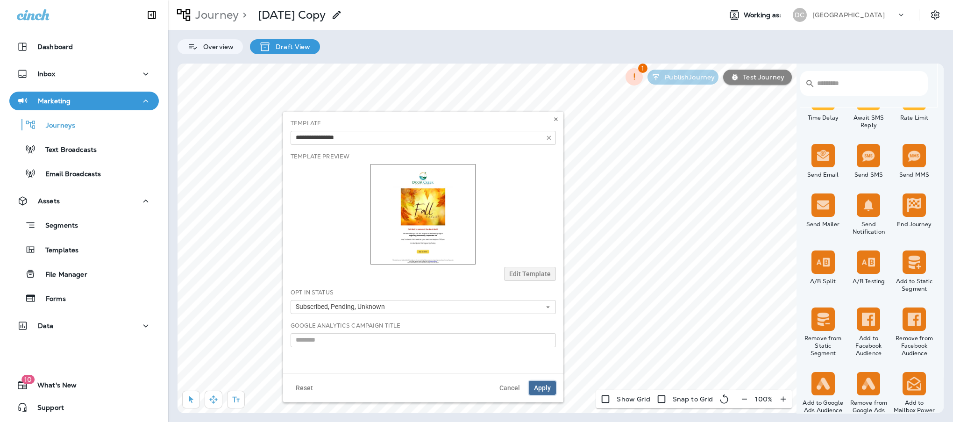
click at [537, 386] on span "Apply" at bounding box center [542, 387] width 17 height 7
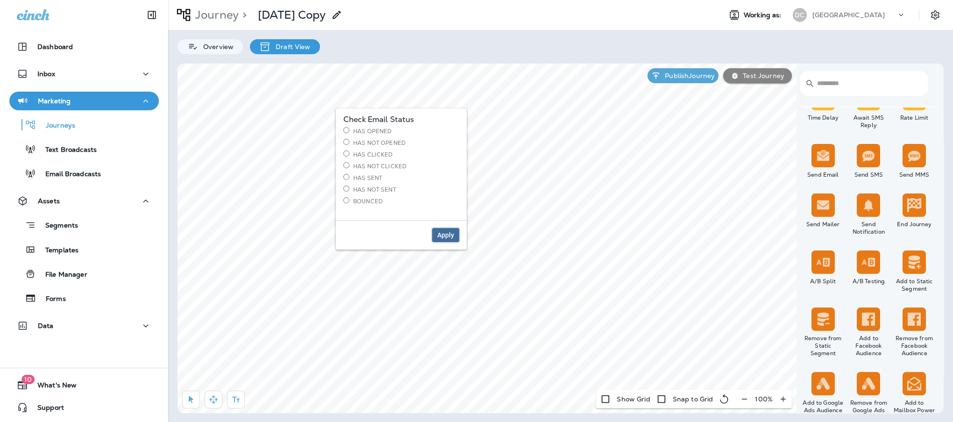
click at [442, 238] on span "Apply" at bounding box center [445, 235] width 17 height 7
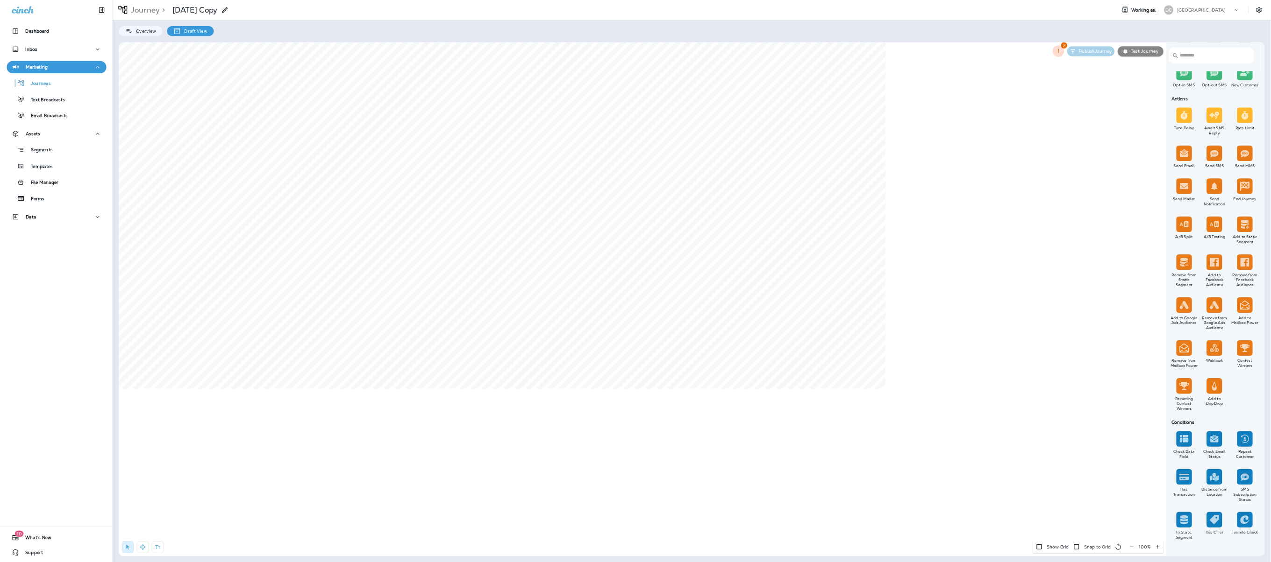
scroll to position [205, 0]
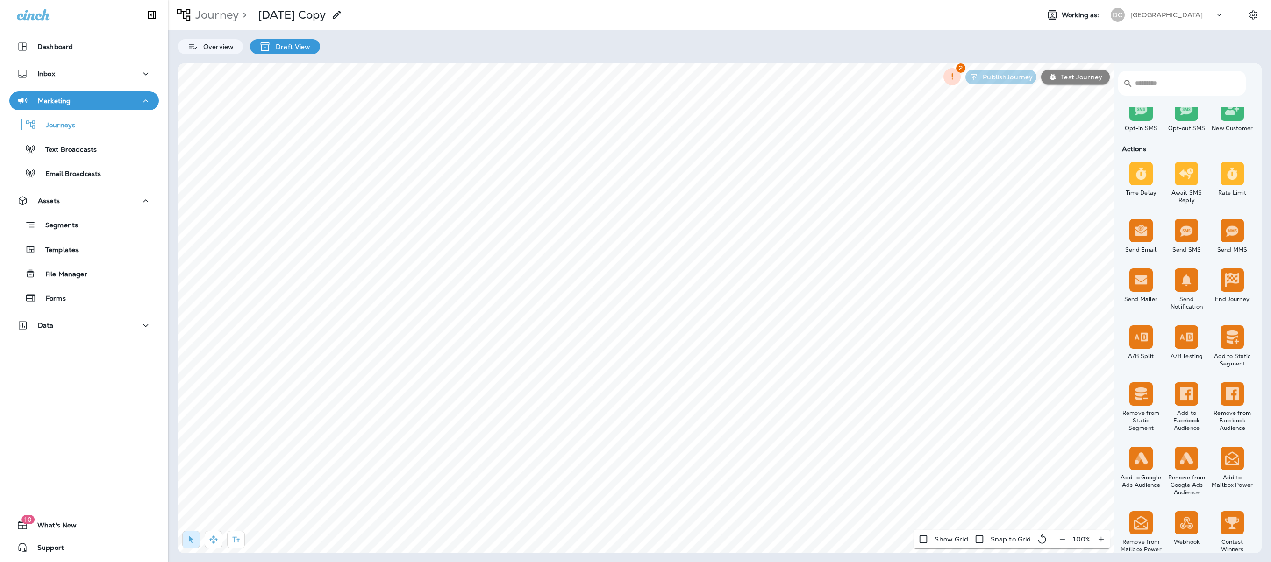
click at [952, 169] on img at bounding box center [1141, 174] width 14 height 14
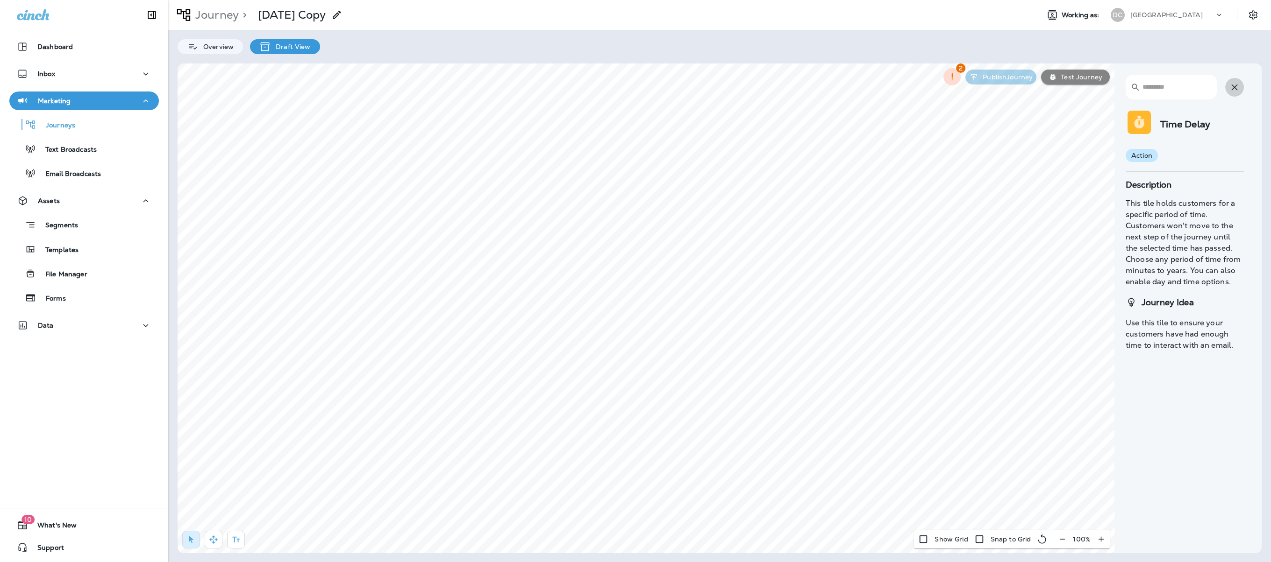
click at [952, 86] on icon "button" at bounding box center [1234, 87] width 6 height 6
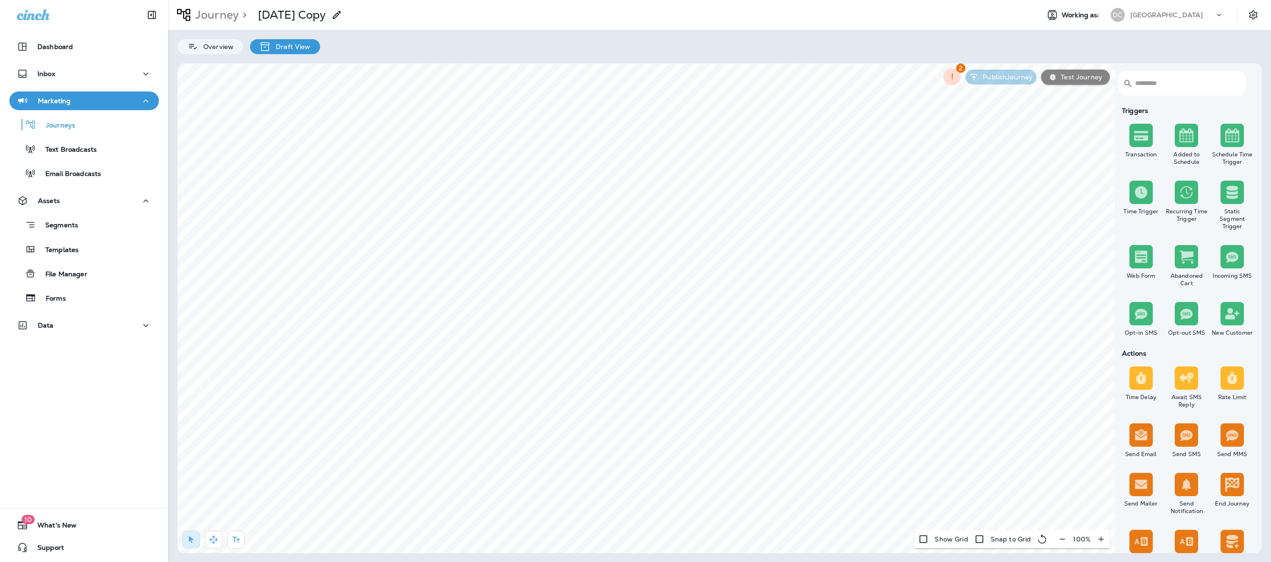
select select "*****"
click at [492, 153] on input "*" at bounding box center [485, 156] width 35 height 14
type input "*"
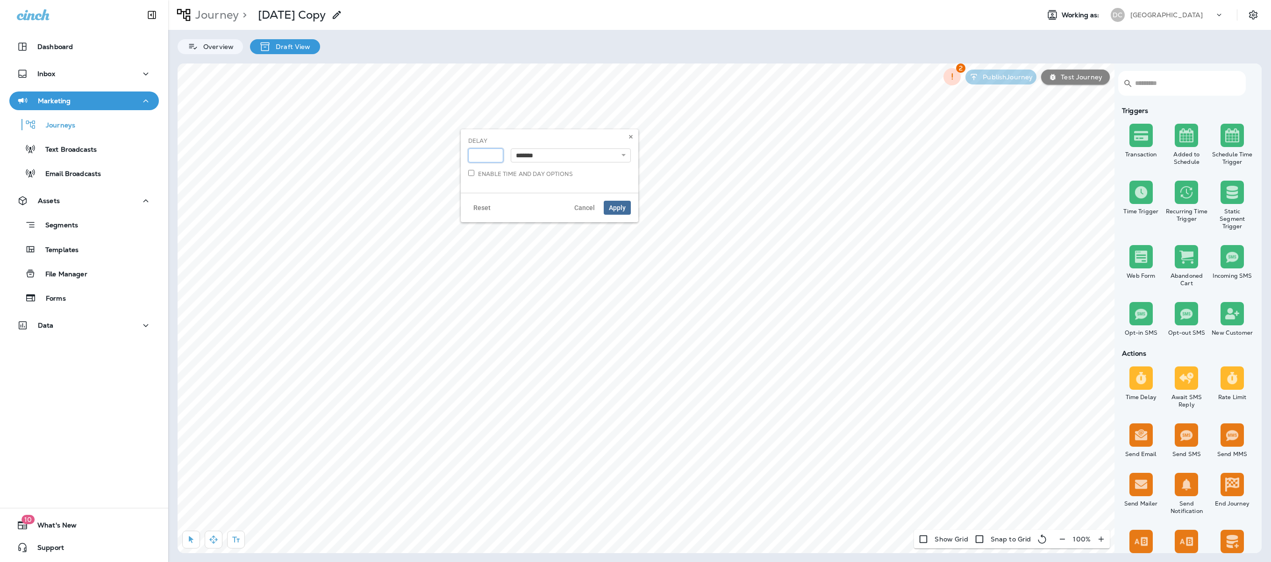
click at [493, 153] on input "*" at bounding box center [485, 156] width 35 height 14
click at [622, 157] on select "**********" at bounding box center [571, 156] width 120 height 14
select select "****"
click at [511, 149] on select "**********" at bounding box center [571, 156] width 120 height 14
click at [611, 209] on span "Apply" at bounding box center [617, 208] width 17 height 7
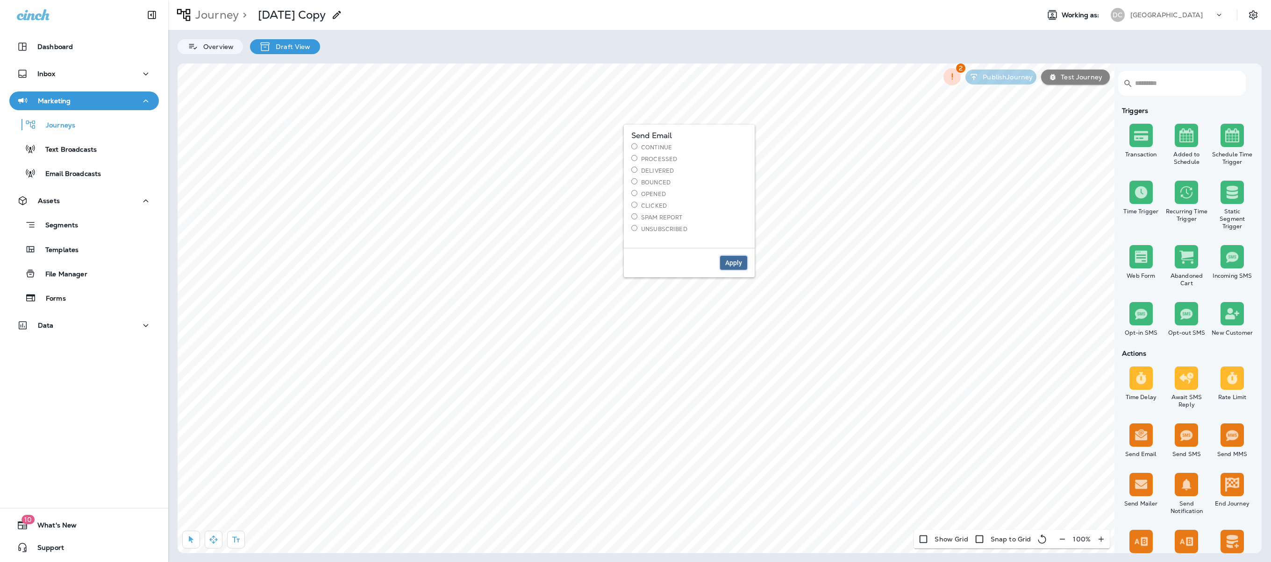
click at [735, 260] on button "Apply" at bounding box center [733, 263] width 27 height 14
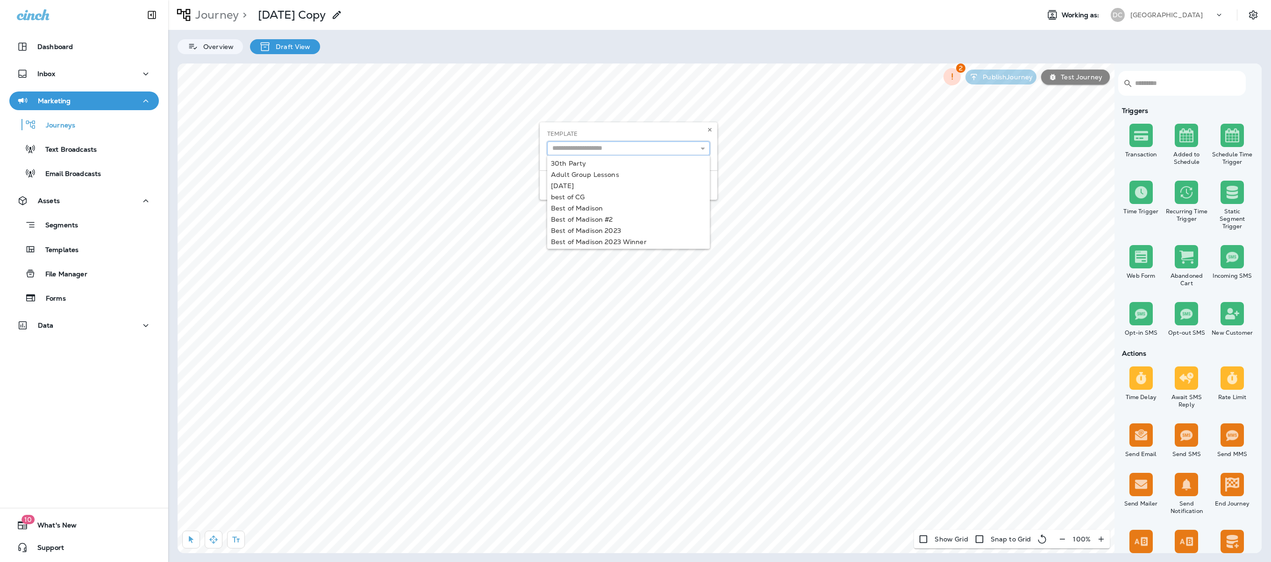
click at [694, 150] on input "text" at bounding box center [628, 149] width 163 height 14
click at [705, 144] on button "button" at bounding box center [703, 149] width 14 height 14
type input "**********"
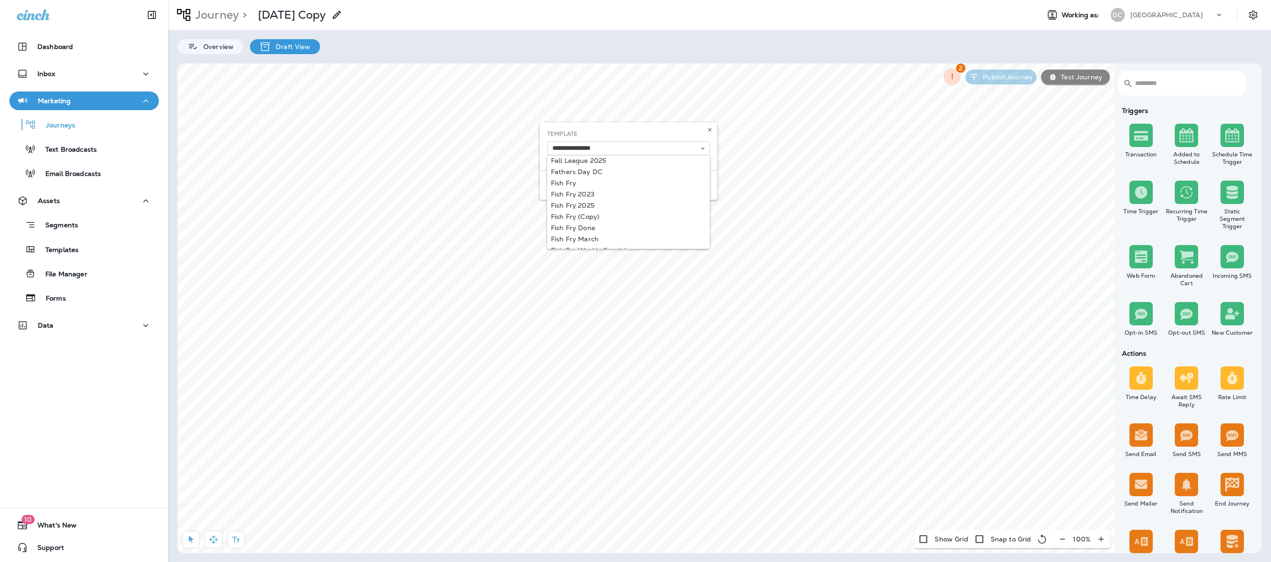
click at [603, 158] on div "**********" at bounding box center [629, 146] width 178 height 48
click at [697, 172] on div "Reset Cancel Apply" at bounding box center [629, 185] width 178 height 29
click at [696, 177] on div "Reset Cancel Apply" at bounding box center [629, 185] width 178 height 29
click at [697, 182] on span "Apply" at bounding box center [696, 185] width 17 height 7
click at [740, 188] on span "Cancel" at bounding box center [735, 190] width 21 height 7
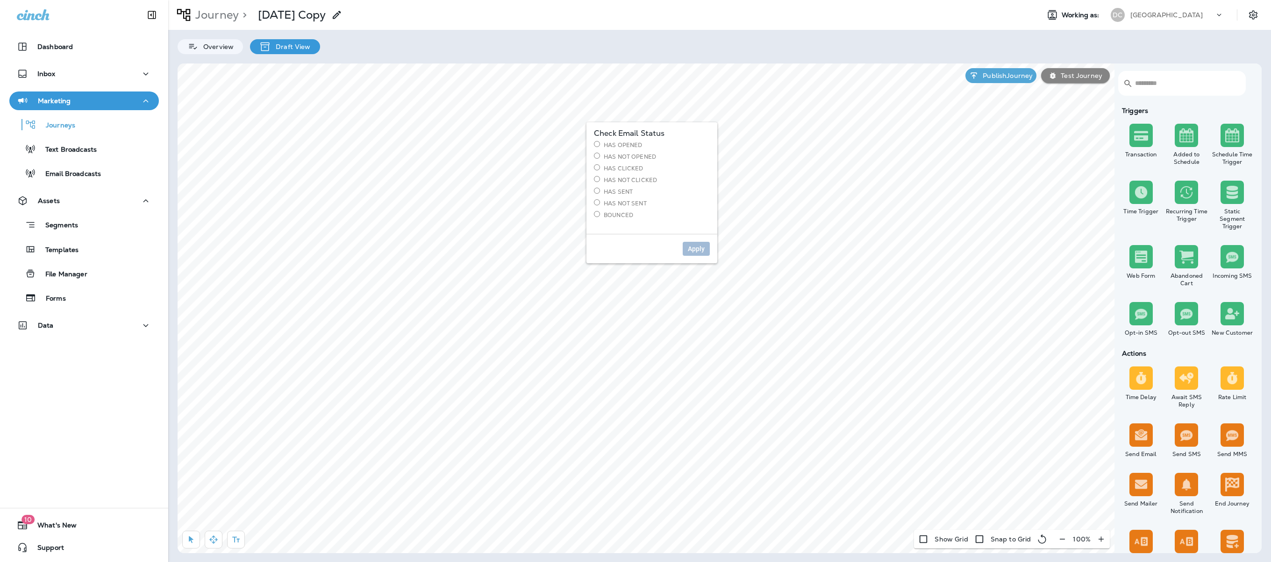
click at [611, 156] on label "Has Not Opened" at bounding box center [652, 157] width 116 height 8
click at [692, 243] on div "Apply" at bounding box center [651, 248] width 131 height 29
click at [695, 245] on button "Apply" at bounding box center [695, 249] width 27 height 14
click at [618, 169] on label "Has Clicked" at bounding box center [652, 168] width 116 height 8
click at [691, 245] on button "Apply" at bounding box center [695, 249] width 27 height 14
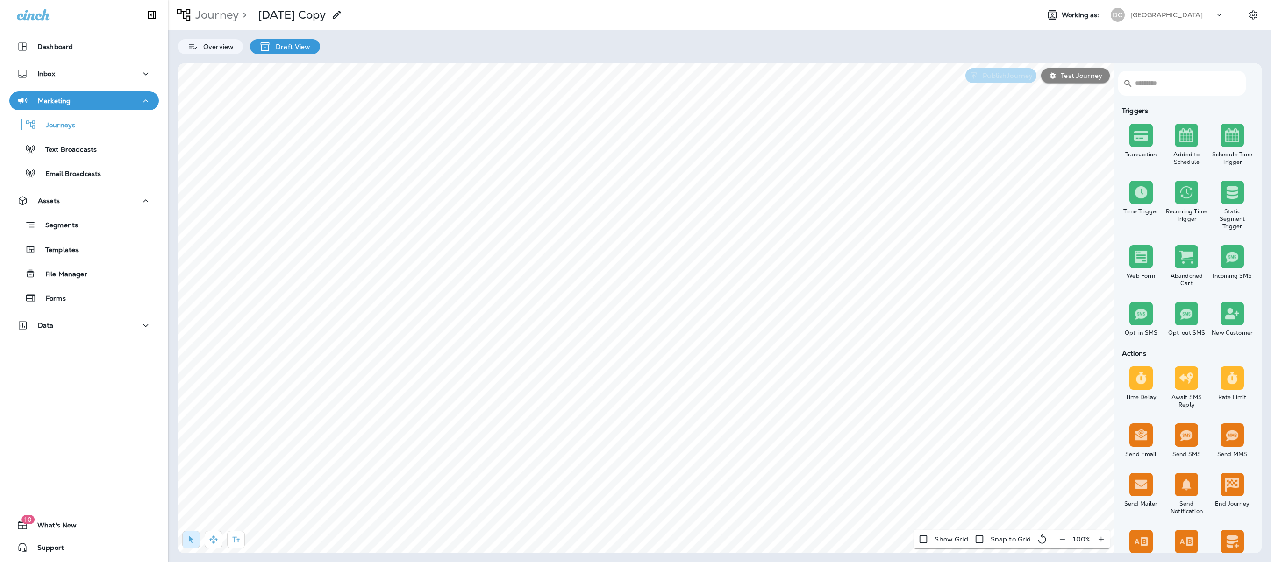
click at [952, 69] on button "Publish Journey" at bounding box center [1000, 75] width 71 height 15
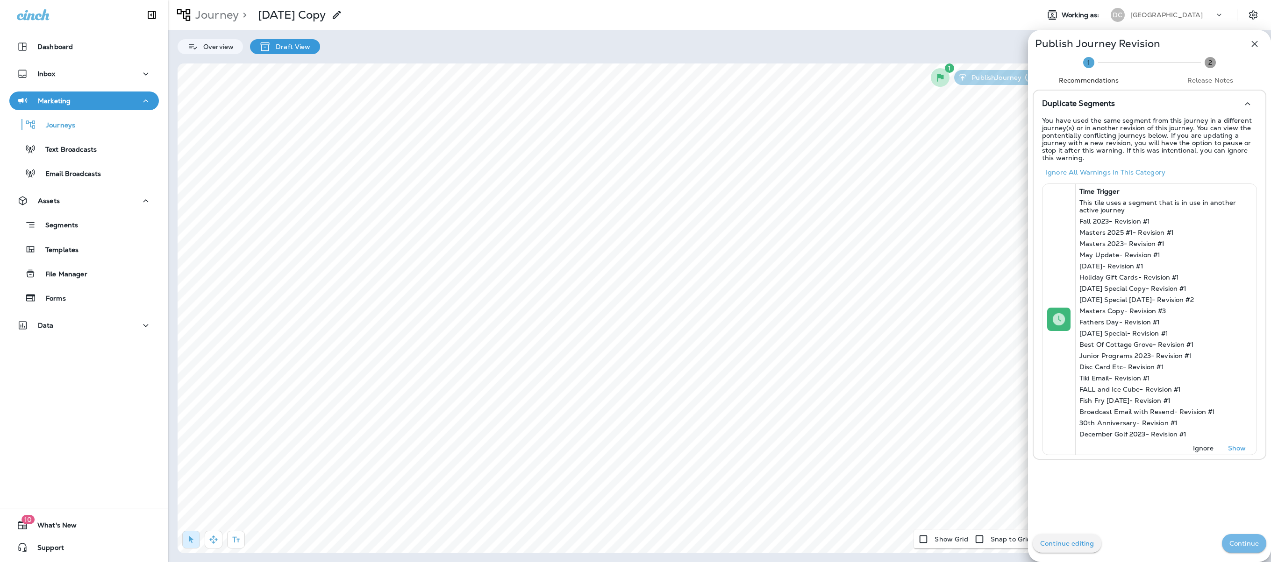
click at [952, 421] on p "Continue" at bounding box center [1243, 543] width 29 height 7
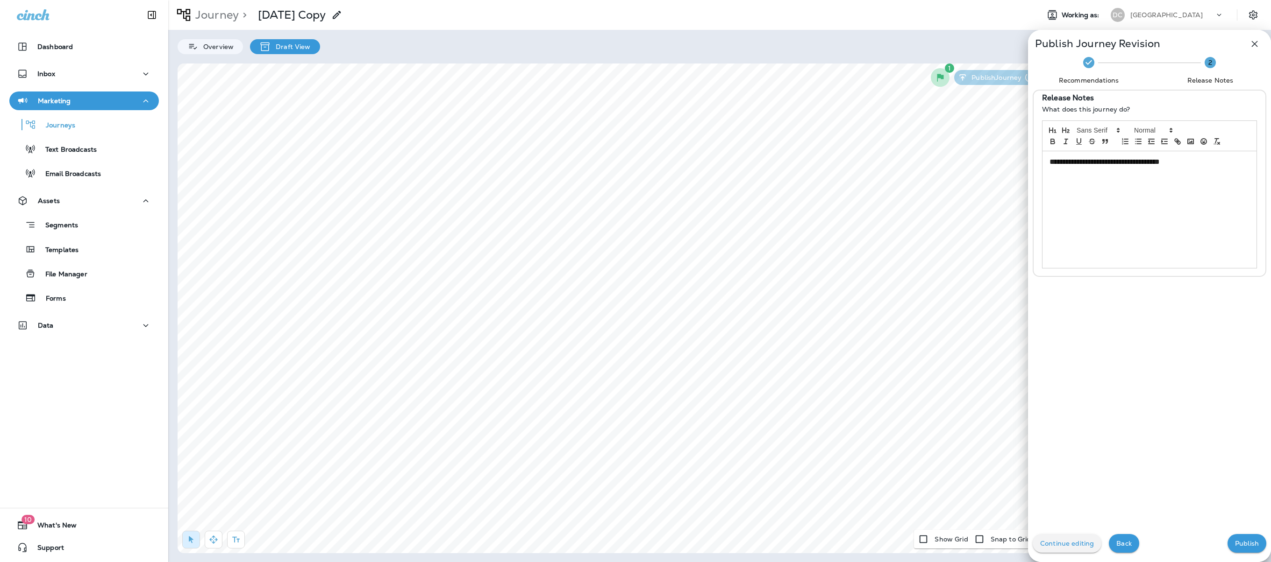
click at [952, 421] on p "Publish" at bounding box center [1247, 543] width 24 height 7
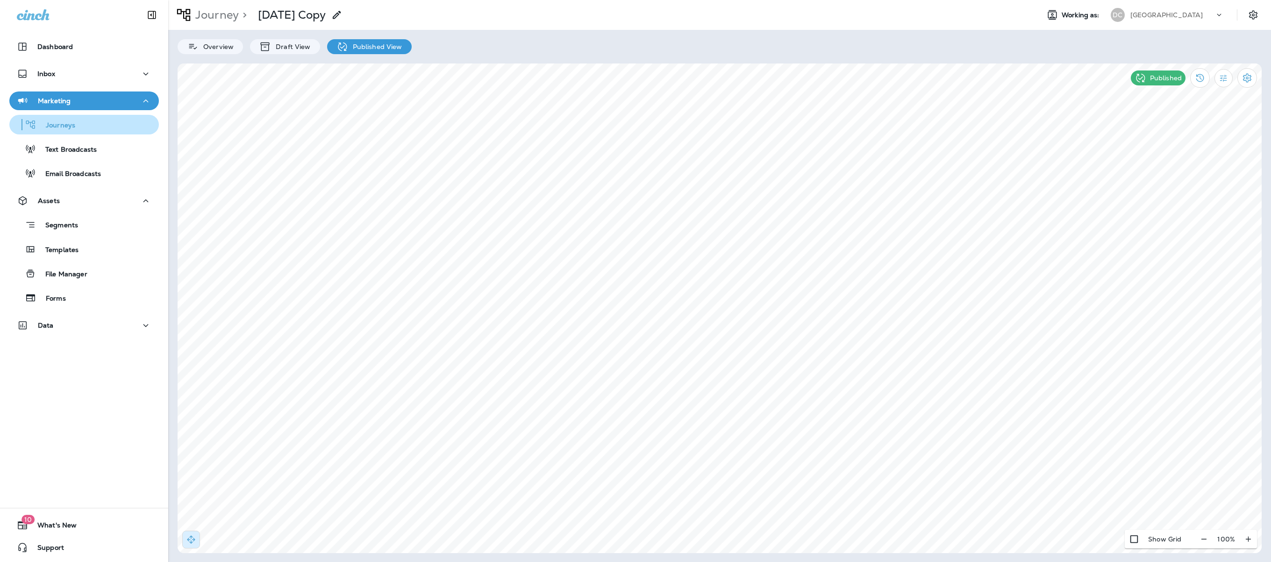
click at [41, 123] on p "Journeys" at bounding box center [55, 125] width 39 height 9
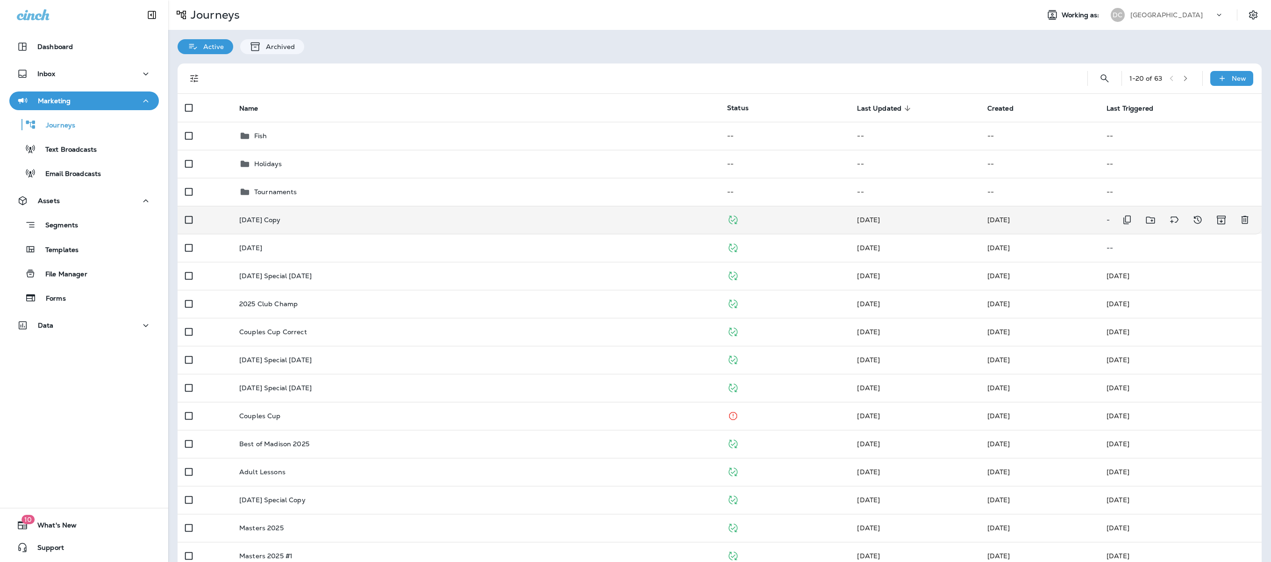
click at [281, 221] on p "[DATE] Copy" at bounding box center [260, 219] width 42 height 7
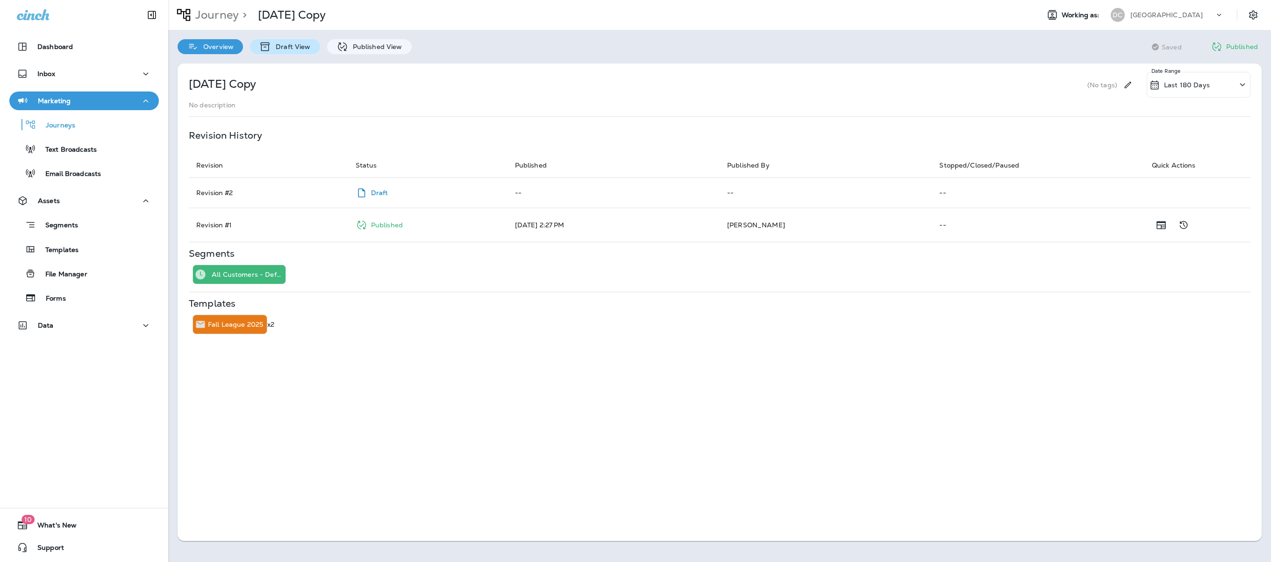
click at [295, 48] on p "Draft View" at bounding box center [290, 46] width 39 height 7
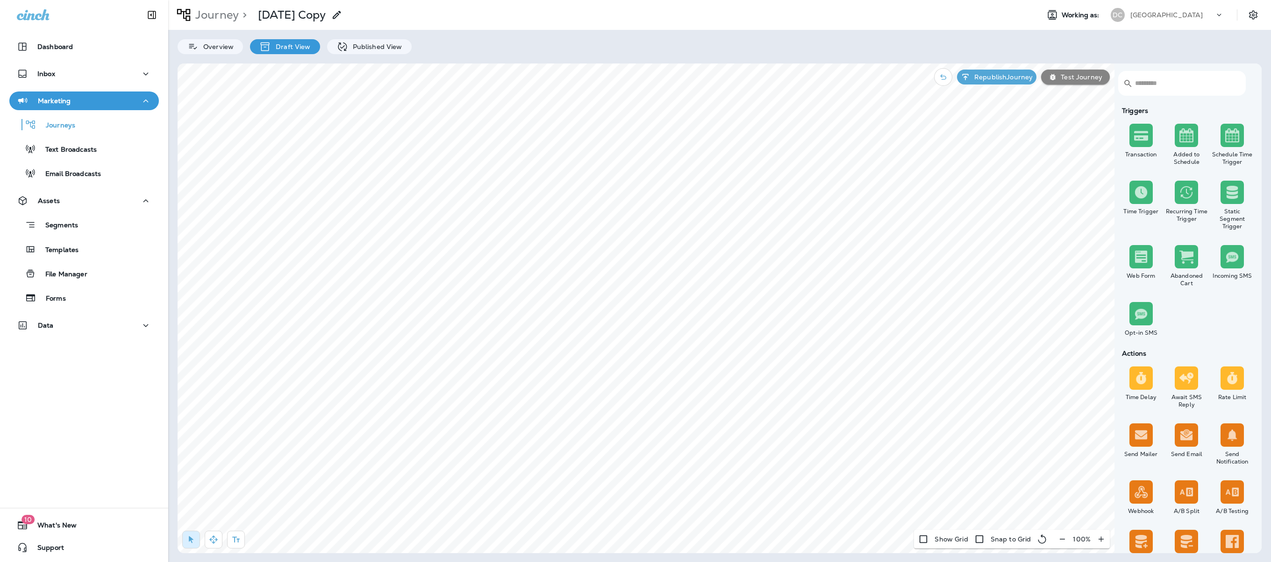
click at [342, 11] on icon at bounding box center [336, 14] width 11 height 11
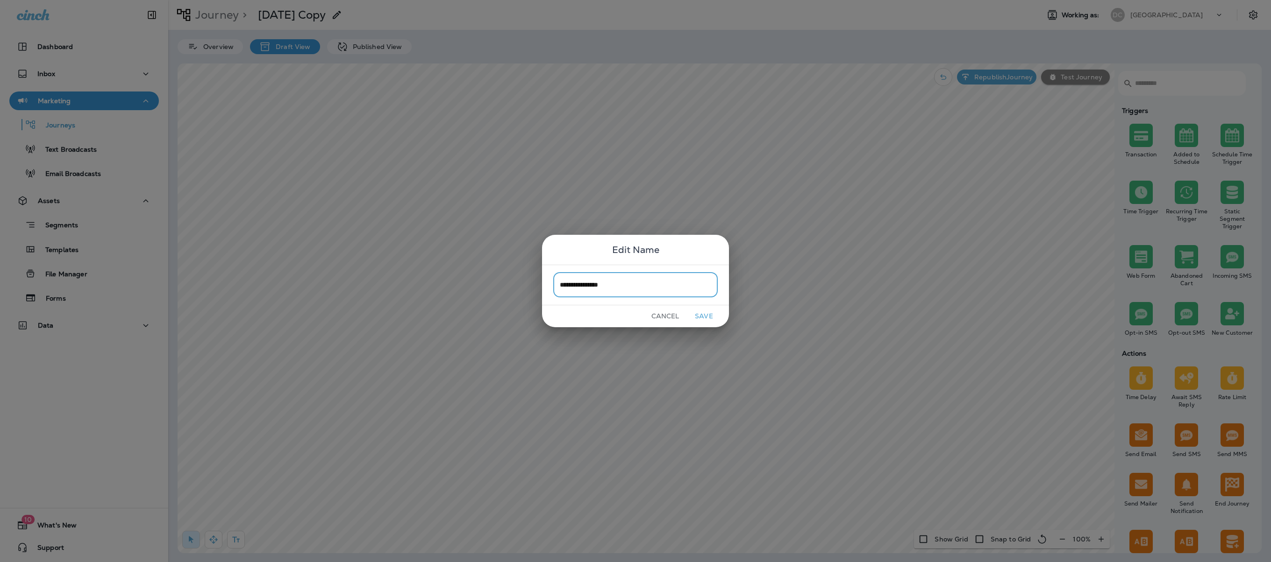
type input "**********"
click at [706, 313] on button "Save" at bounding box center [703, 316] width 35 height 14
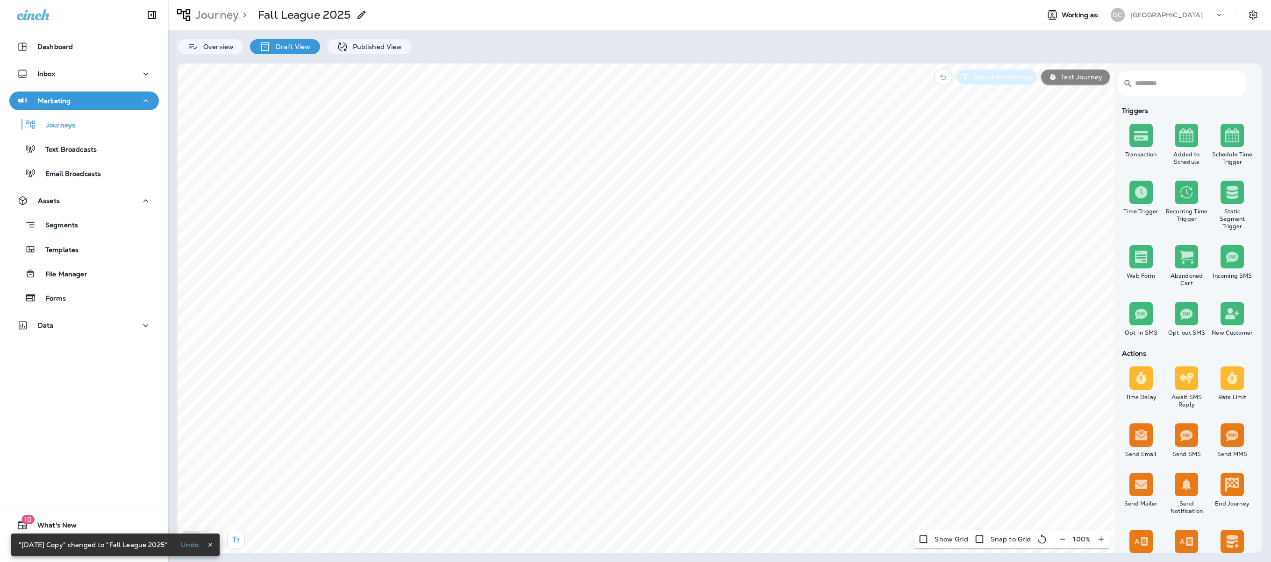
click at [952, 73] on p "Republish Journey" at bounding box center [1001, 76] width 62 height 7
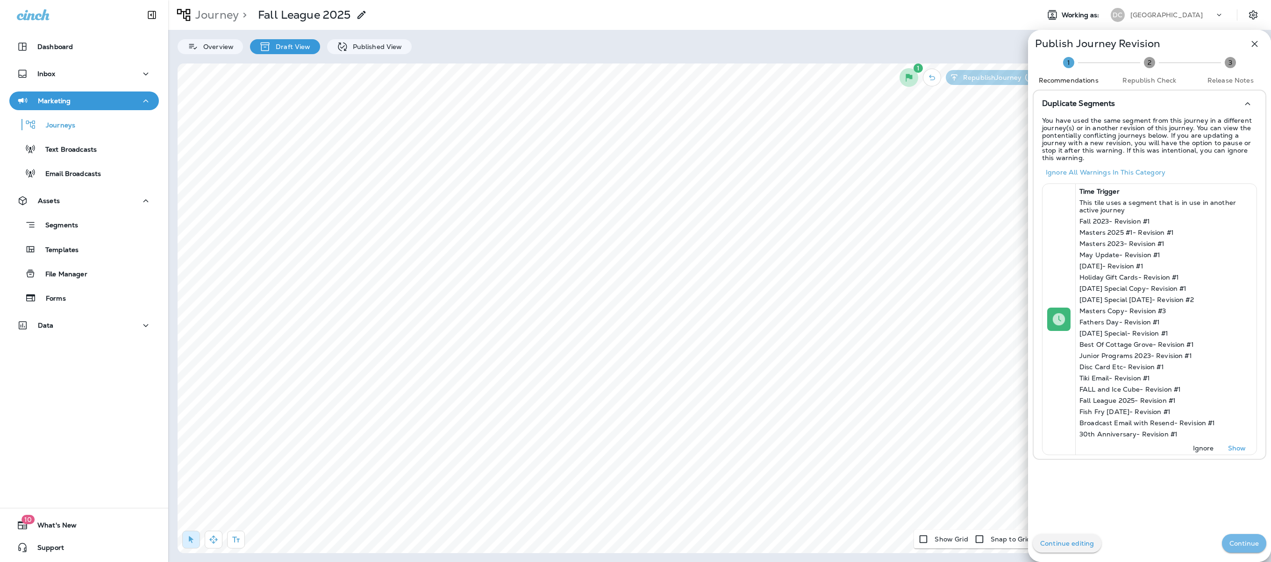
click at [952, 421] on p "Continue" at bounding box center [1243, 543] width 29 height 7
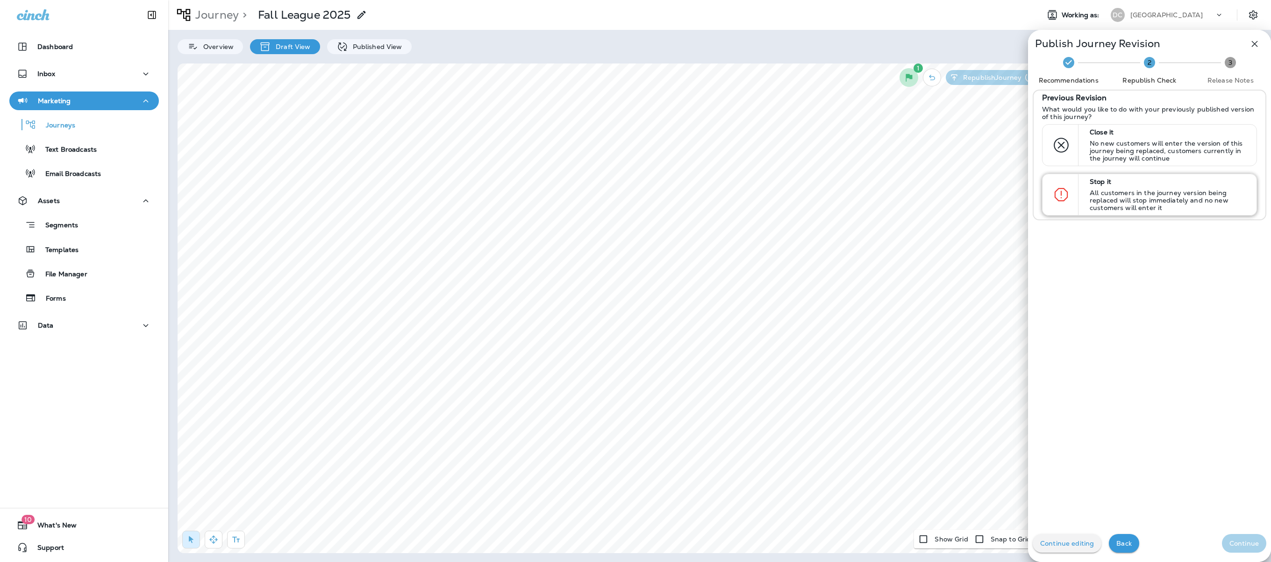
click at [952, 193] on p "All customers in the journey version being replaced will stop immediately and n…" at bounding box center [1168, 200] width 158 height 22
click at [952, 46] on icon "button" at bounding box center [1254, 43] width 11 height 11
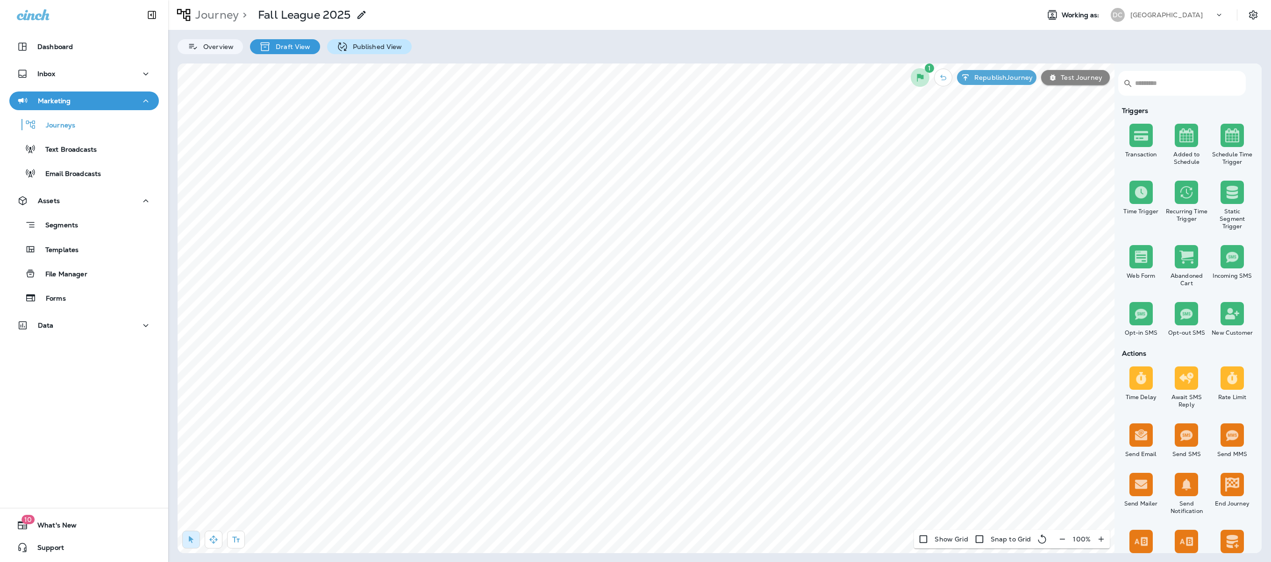
click at [371, 40] on div "Published View" at bounding box center [369, 46] width 85 height 15
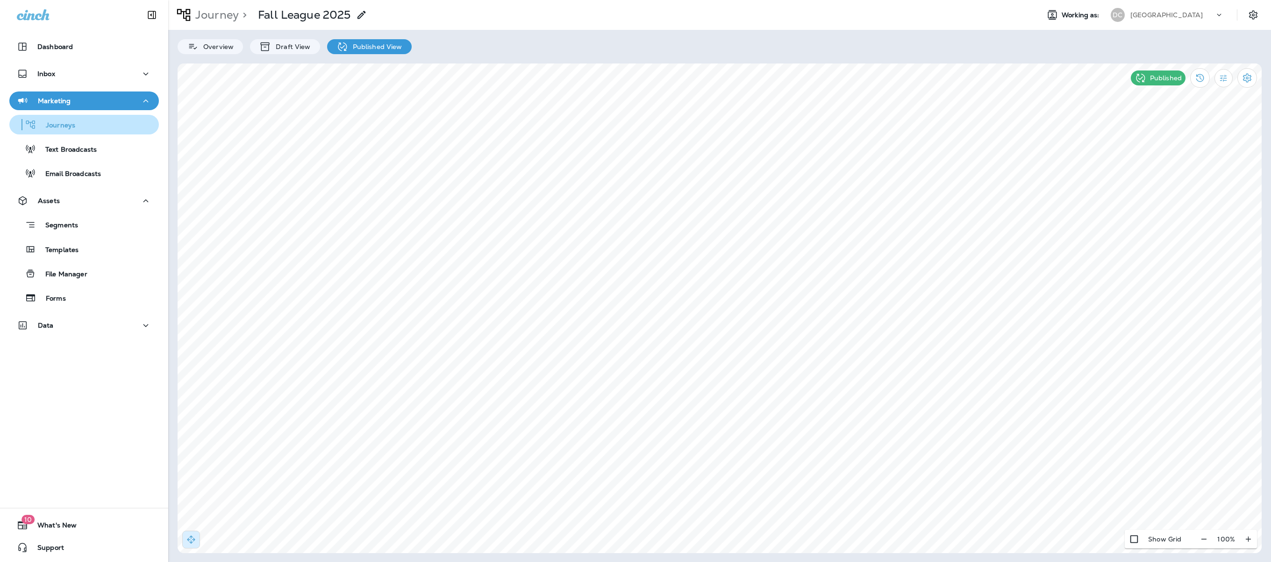
click at [59, 122] on p "Journeys" at bounding box center [55, 125] width 39 height 9
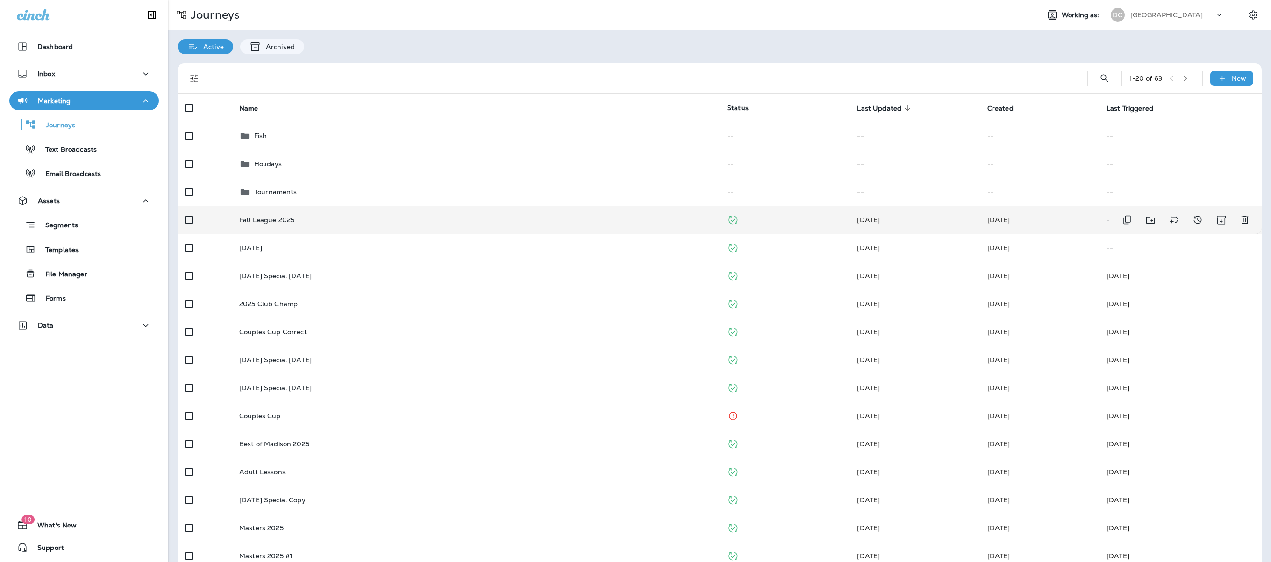
click at [403, 222] on div "Fall League 2025" at bounding box center [475, 219] width 473 height 7
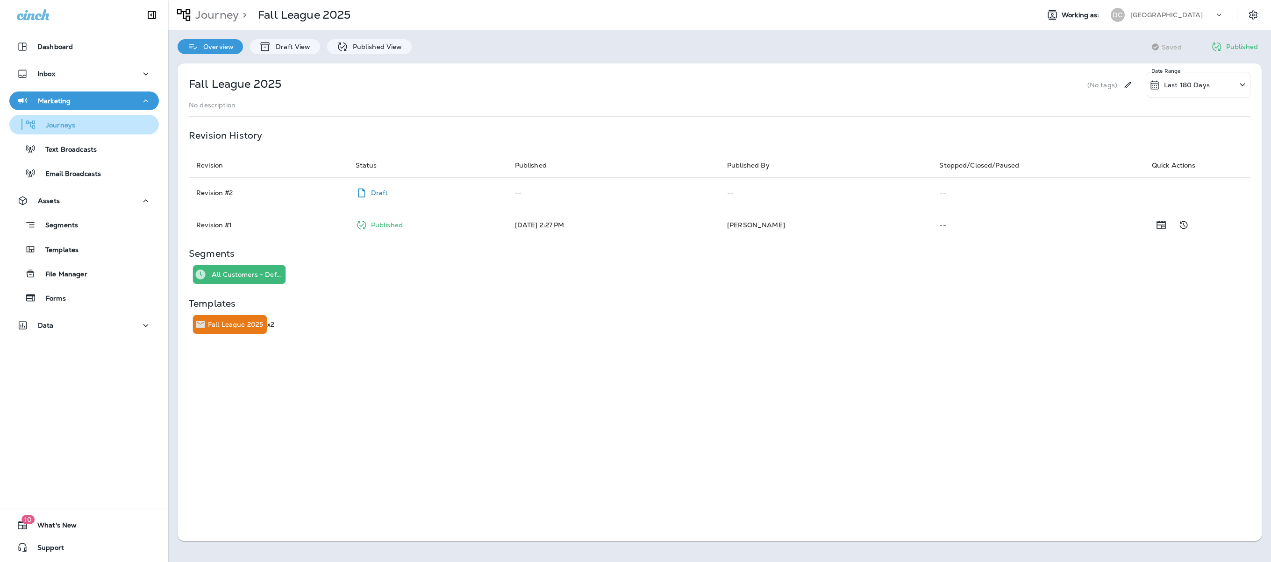
click at [58, 127] on p "Journeys" at bounding box center [55, 125] width 39 height 9
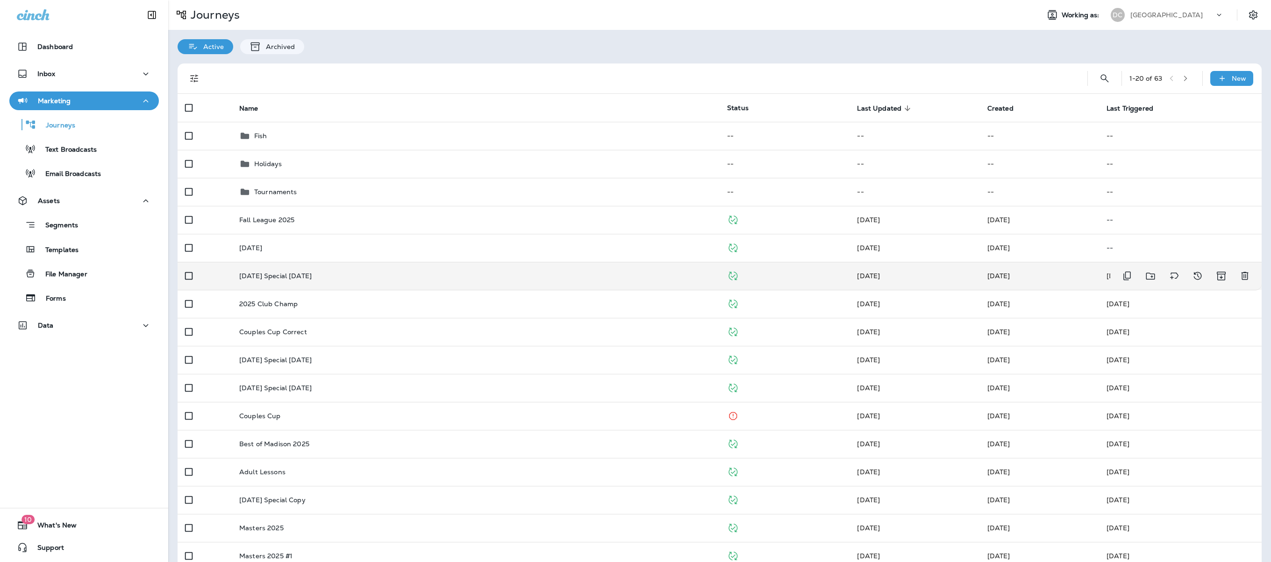
click at [397, 276] on div "[DATE] Special [DATE]" at bounding box center [475, 275] width 473 height 7
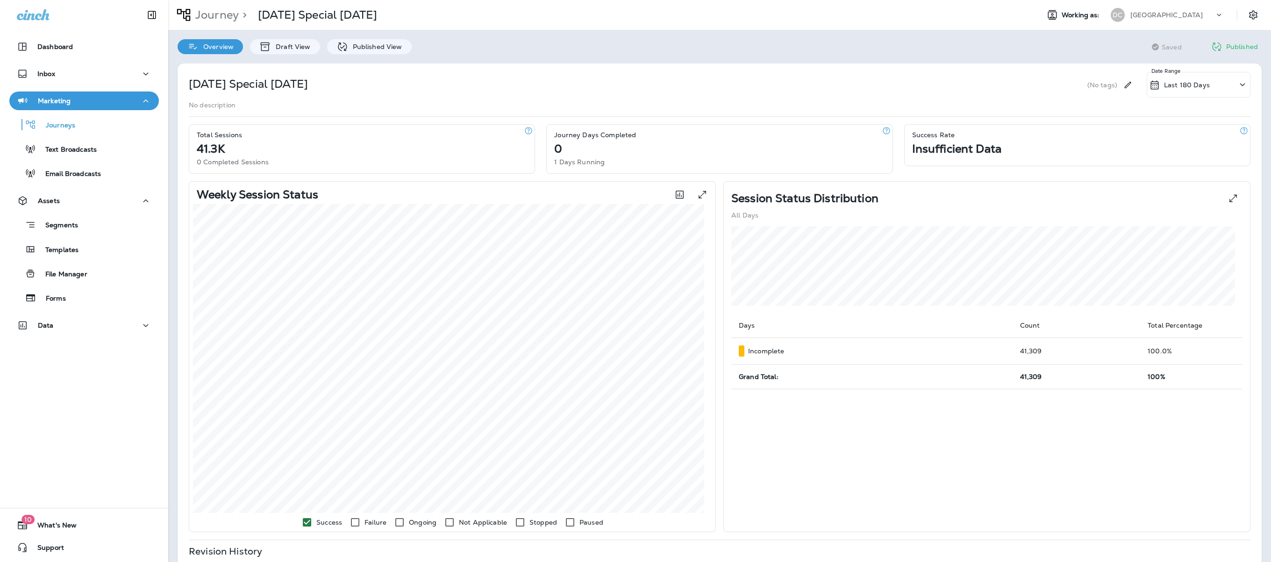
click at [952, 85] on div "Last 180 Days" at bounding box center [1198, 85] width 104 height 26
click at [952, 129] on p "Last 90 Days" at bounding box center [1155, 131] width 43 height 7
click at [391, 45] on p "Published View" at bounding box center [375, 46] width 54 height 7
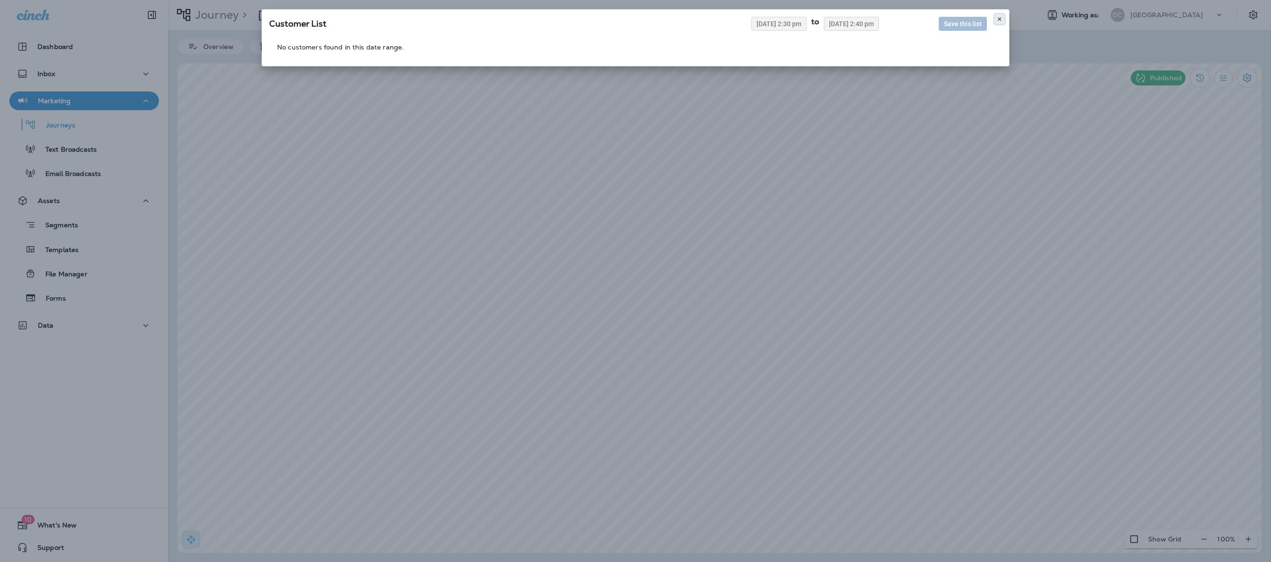
click at [952, 16] on icon at bounding box center [999, 19] width 6 height 6
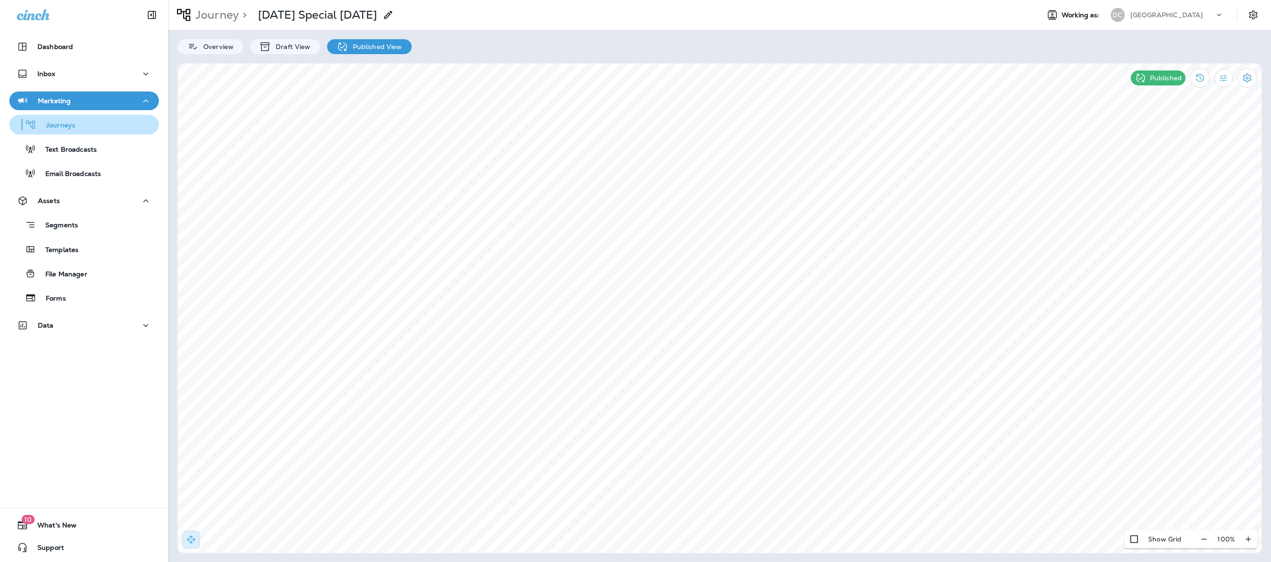
click at [53, 123] on p "Journeys" at bounding box center [55, 125] width 39 height 9
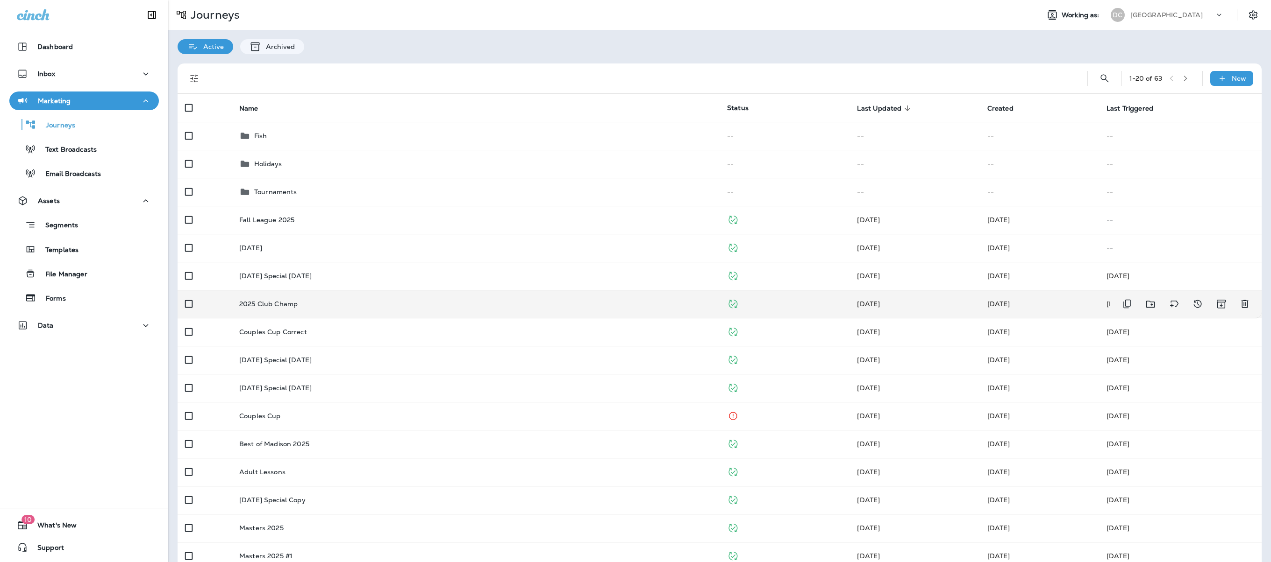
click at [266, 300] on p "2025 Club Champ" at bounding box center [268, 303] width 58 height 7
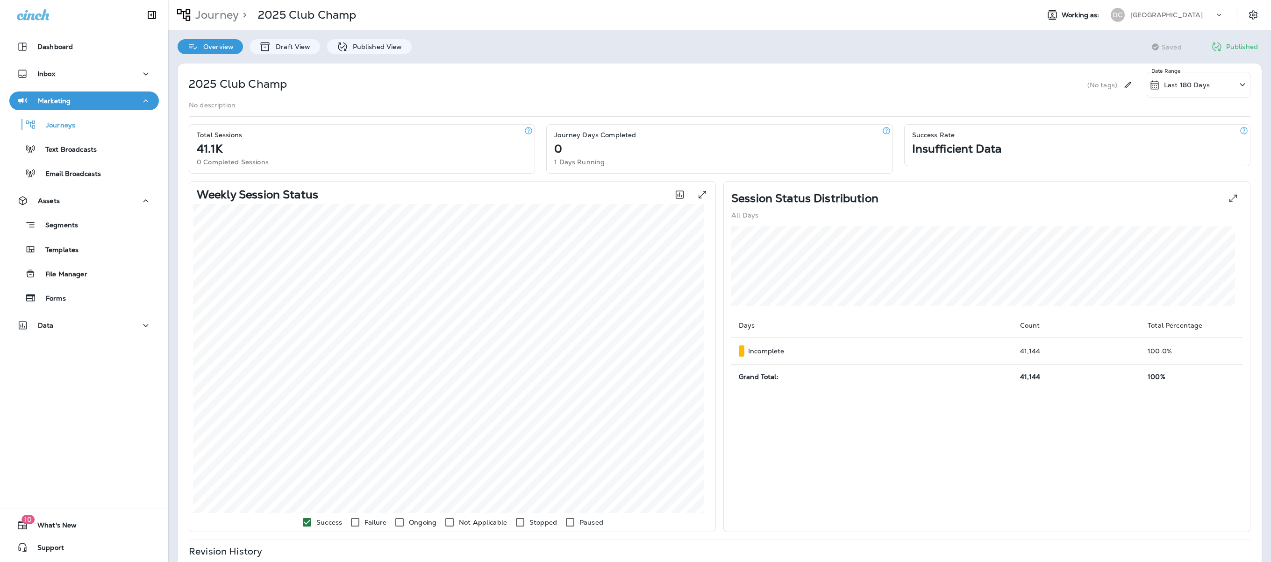
click at [389, 38] on div "Overview Draft View Published View" at bounding box center [294, 42] width 253 height 24
click at [371, 45] on p "Published View" at bounding box center [375, 46] width 54 height 7
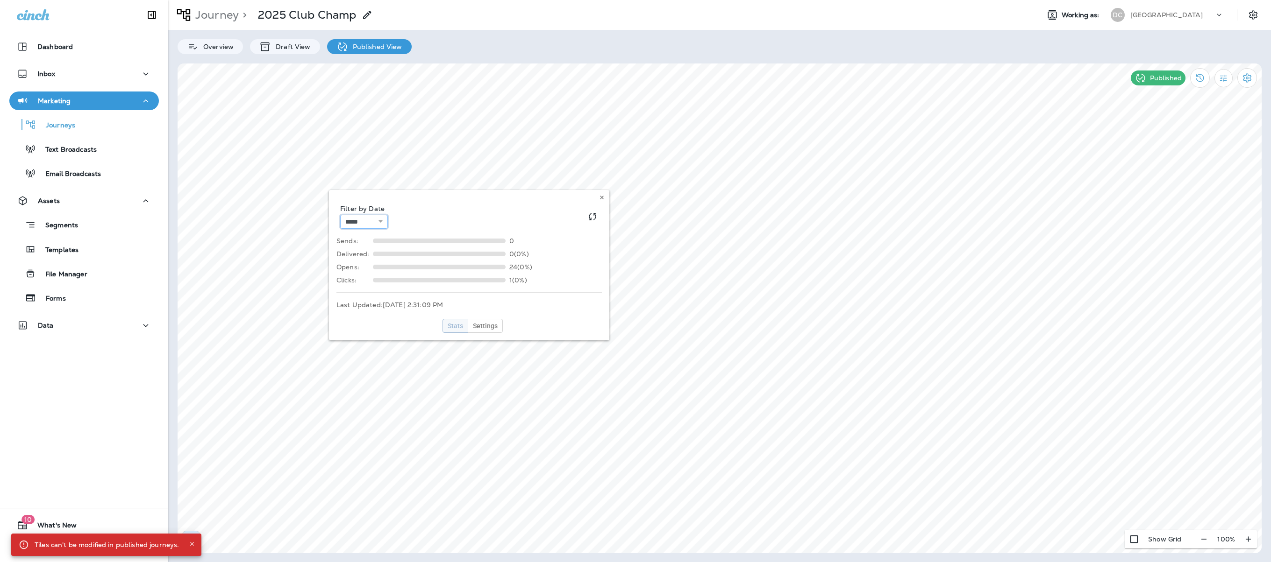
click at [388, 219] on select "**********" at bounding box center [364, 222] width 48 height 14
select select "********"
click at [340, 215] on select "**********" at bounding box center [364, 222] width 48 height 14
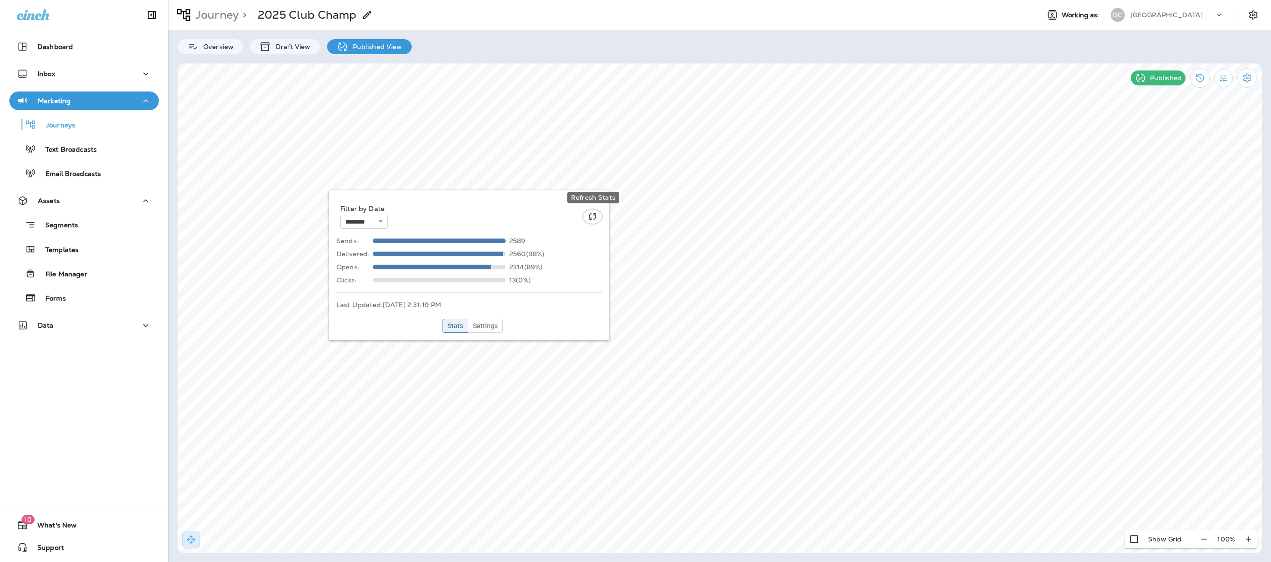
click at [589, 216] on button "Refresh Stats" at bounding box center [592, 217] width 19 height 14
click at [600, 196] on icon at bounding box center [602, 198] width 6 height 6
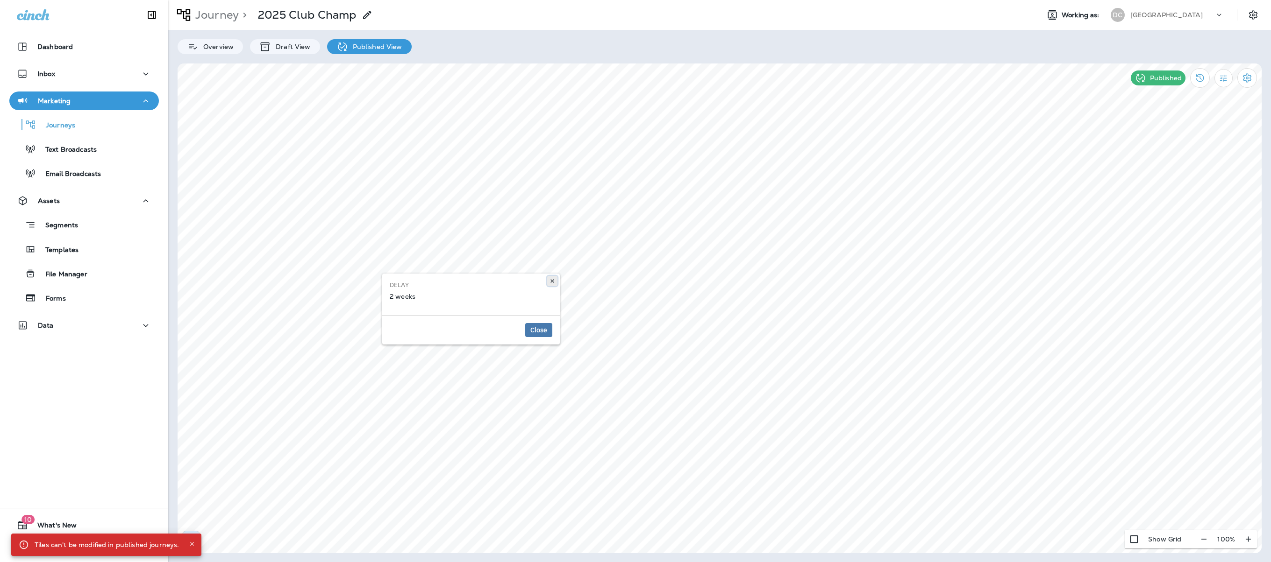
click at [550, 281] on icon at bounding box center [552, 281] width 6 height 6
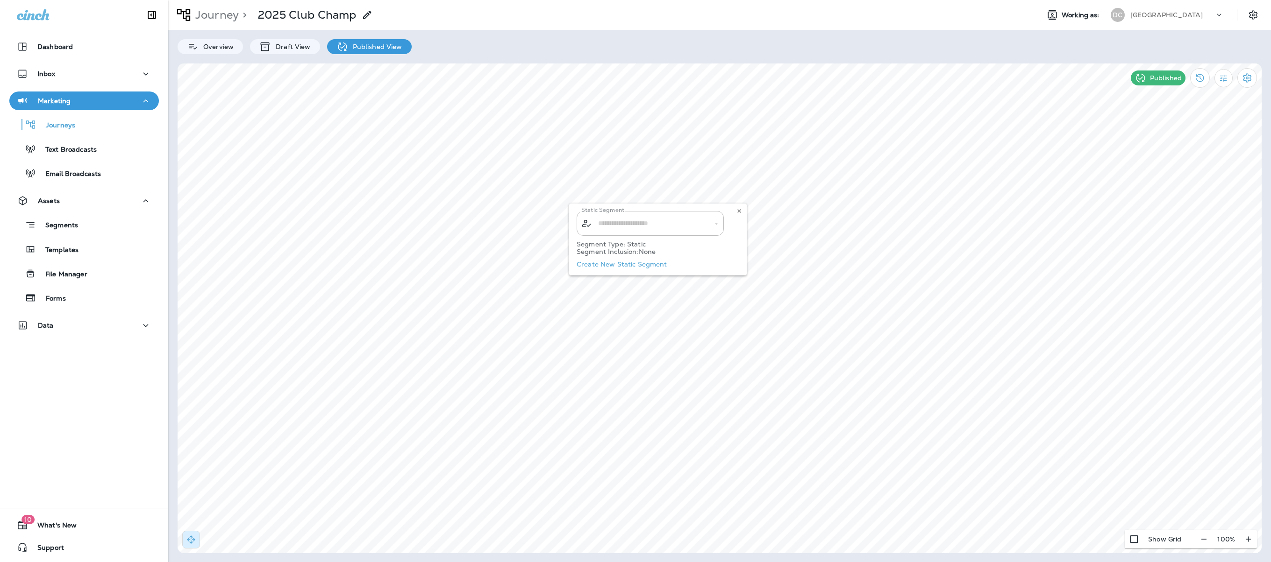
type input "**********"
click at [737, 214] on button at bounding box center [739, 211] width 10 height 10
select select "*******"
click at [737, 285] on button at bounding box center [739, 281] width 10 height 10
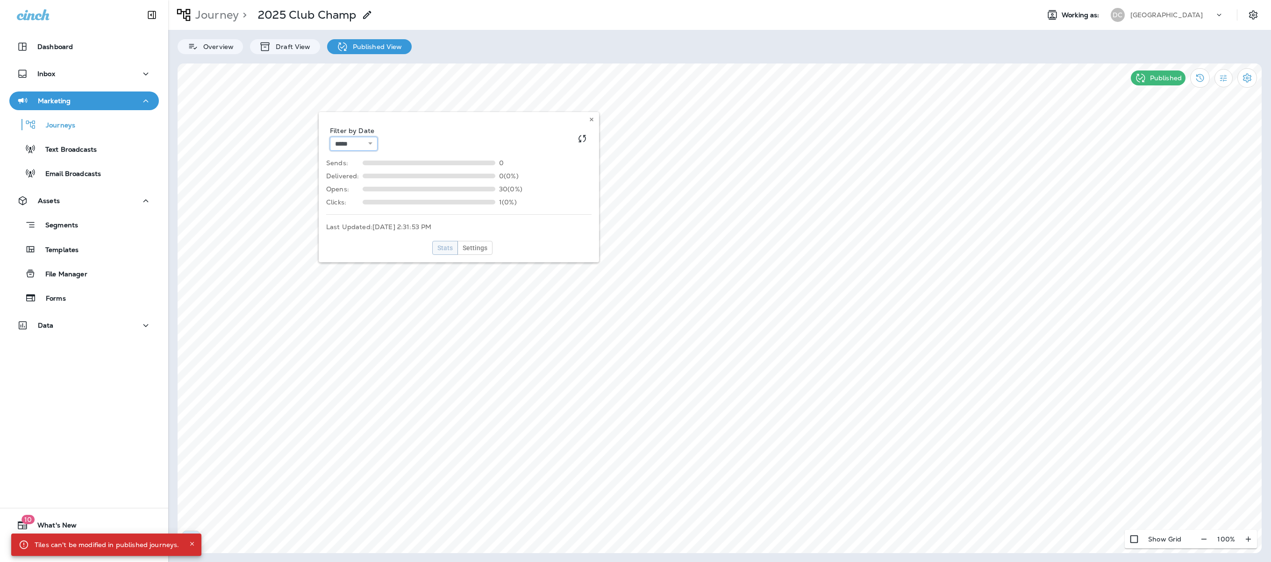
click at [374, 142] on select "**********" at bounding box center [354, 144] width 48 height 14
select select "********"
click at [330, 137] on select "**********" at bounding box center [354, 144] width 48 height 14
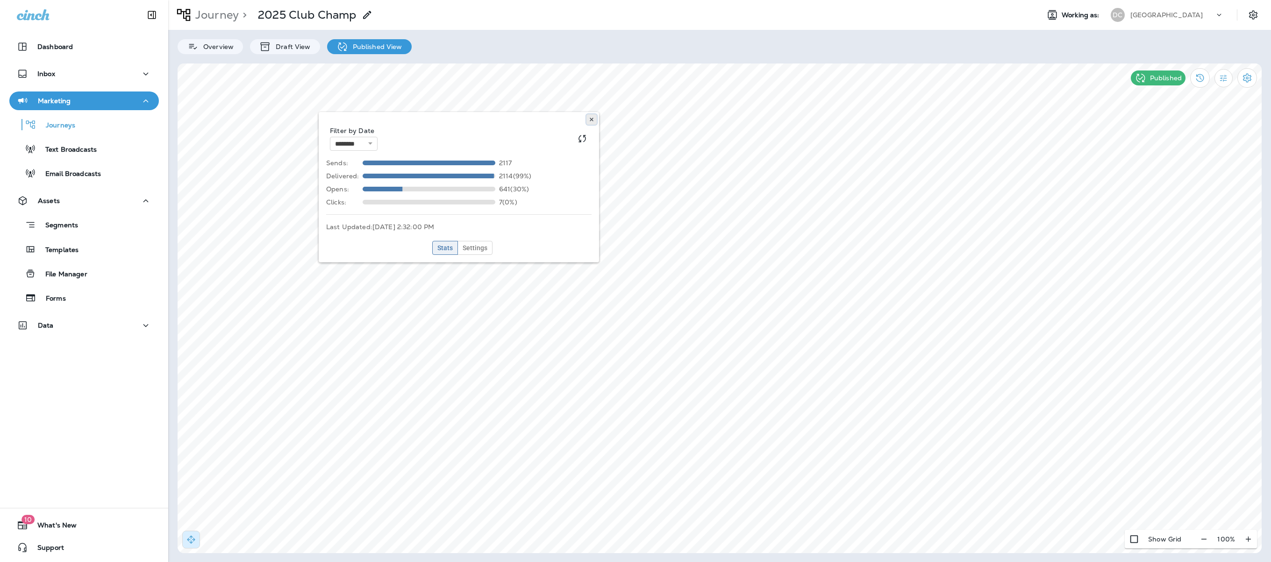
click at [589, 121] on button at bounding box center [591, 119] width 10 height 10
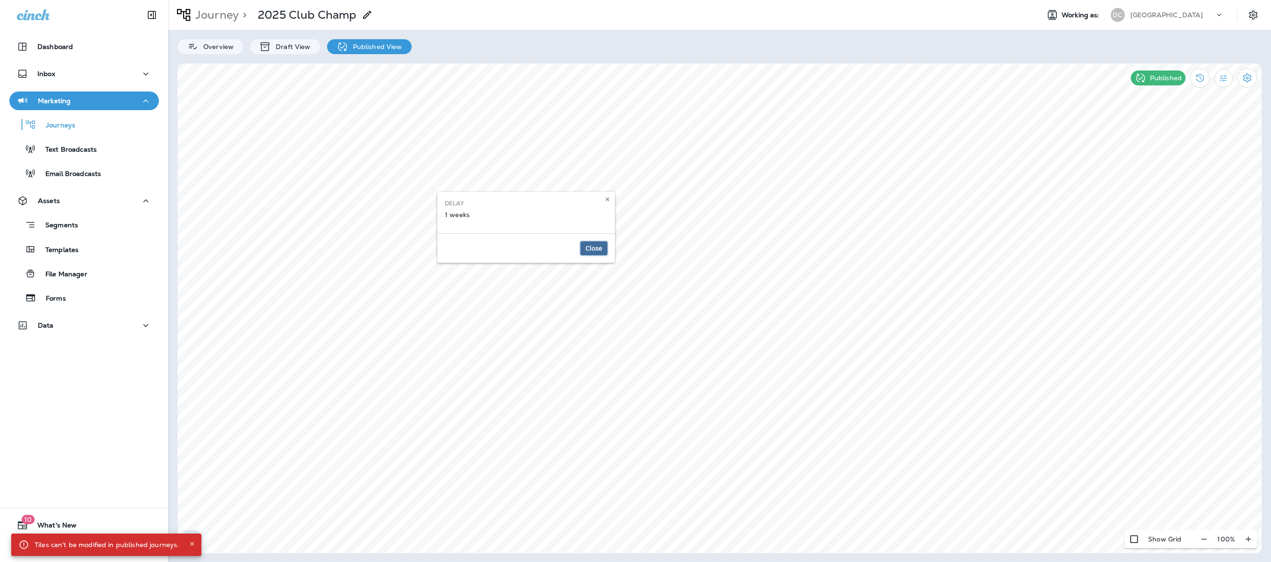
click at [590, 247] on span "Close" at bounding box center [593, 248] width 17 height 7
click at [494, 157] on select "**********" at bounding box center [471, 157] width 48 height 14
select select "********"
click at [447, 150] on select "**********" at bounding box center [471, 157] width 48 height 14
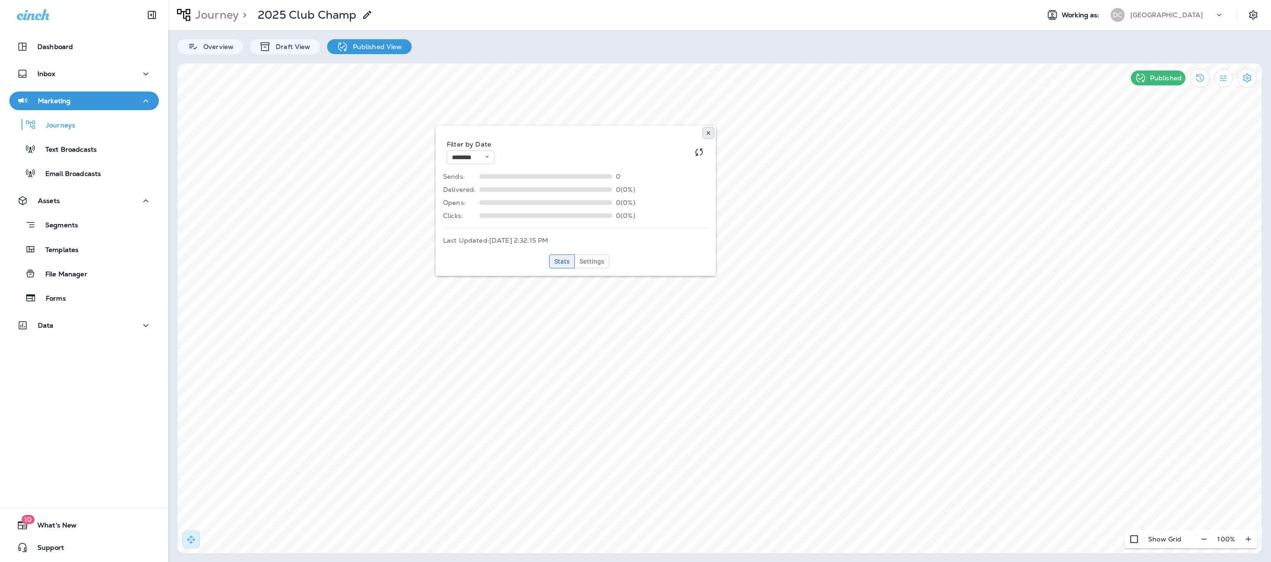
click at [711, 136] on button at bounding box center [708, 133] width 10 height 10
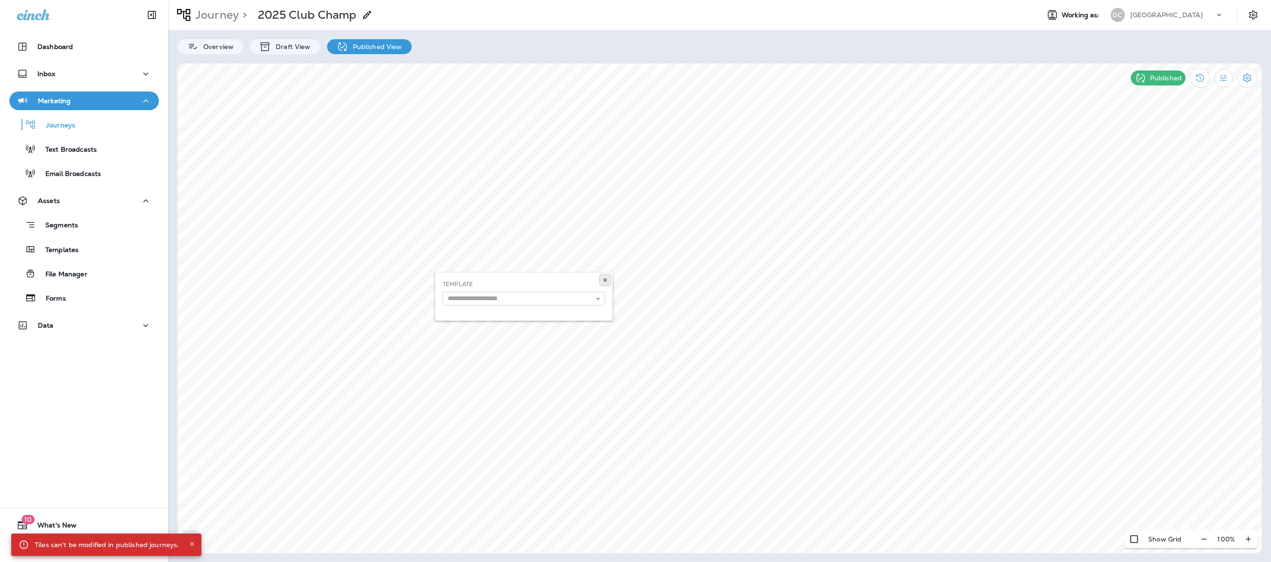
click at [604, 280] on use at bounding box center [604, 280] width 3 height 4
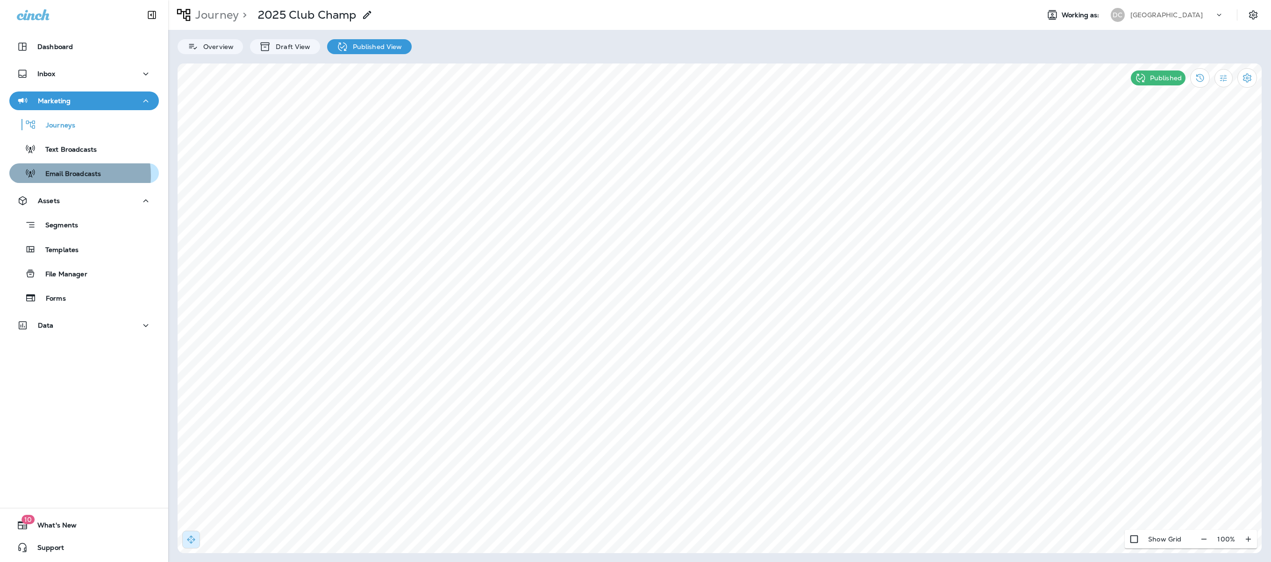
click at [62, 176] on p "Email Broadcasts" at bounding box center [68, 174] width 65 height 9
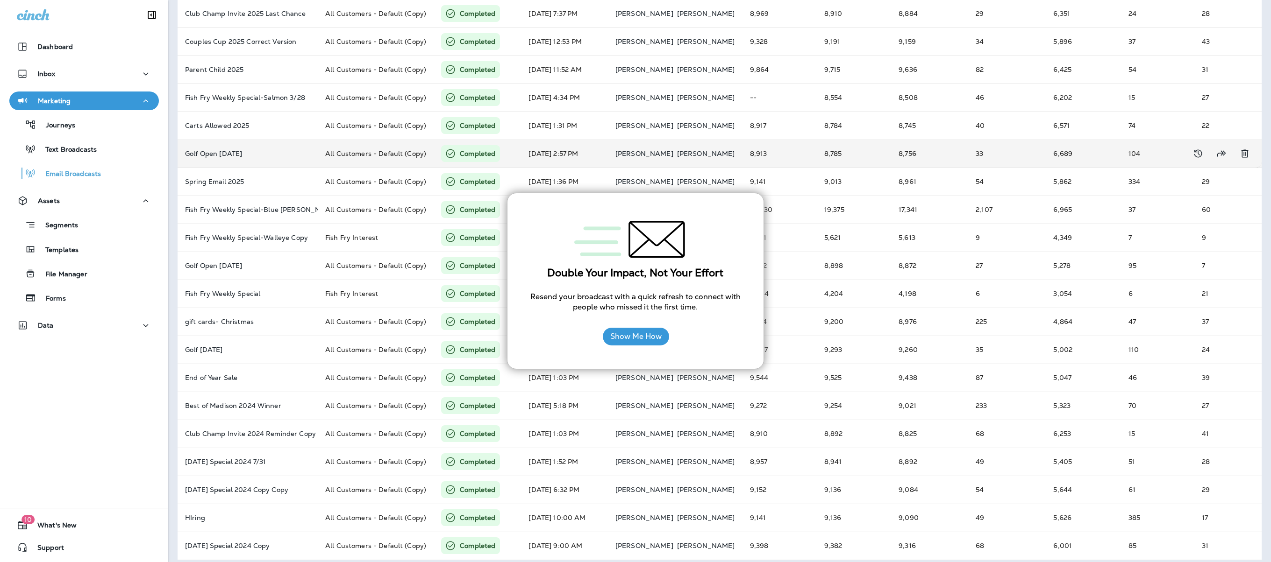
scroll to position [105, 0]
